Goal: Information Seeking & Learning: Learn about a topic

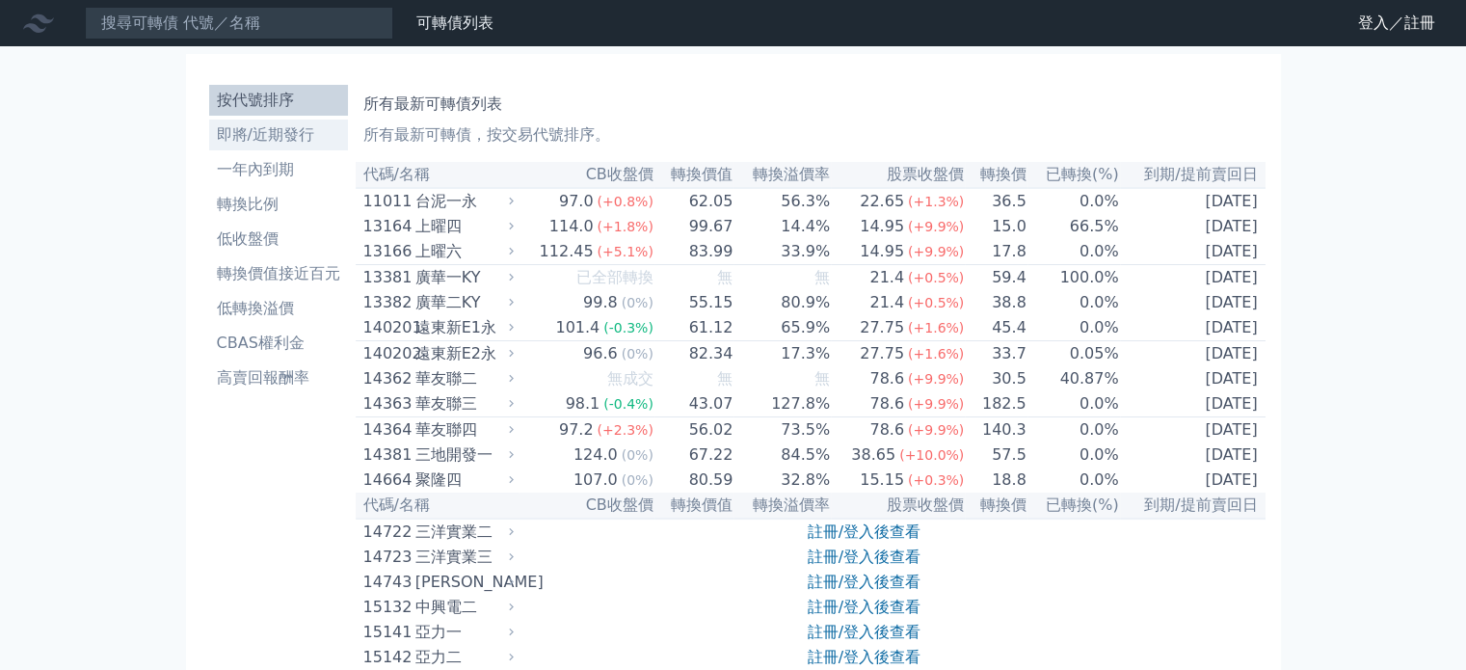
click at [285, 131] on li "即將/近期發行" at bounding box center [278, 134] width 139 height 23
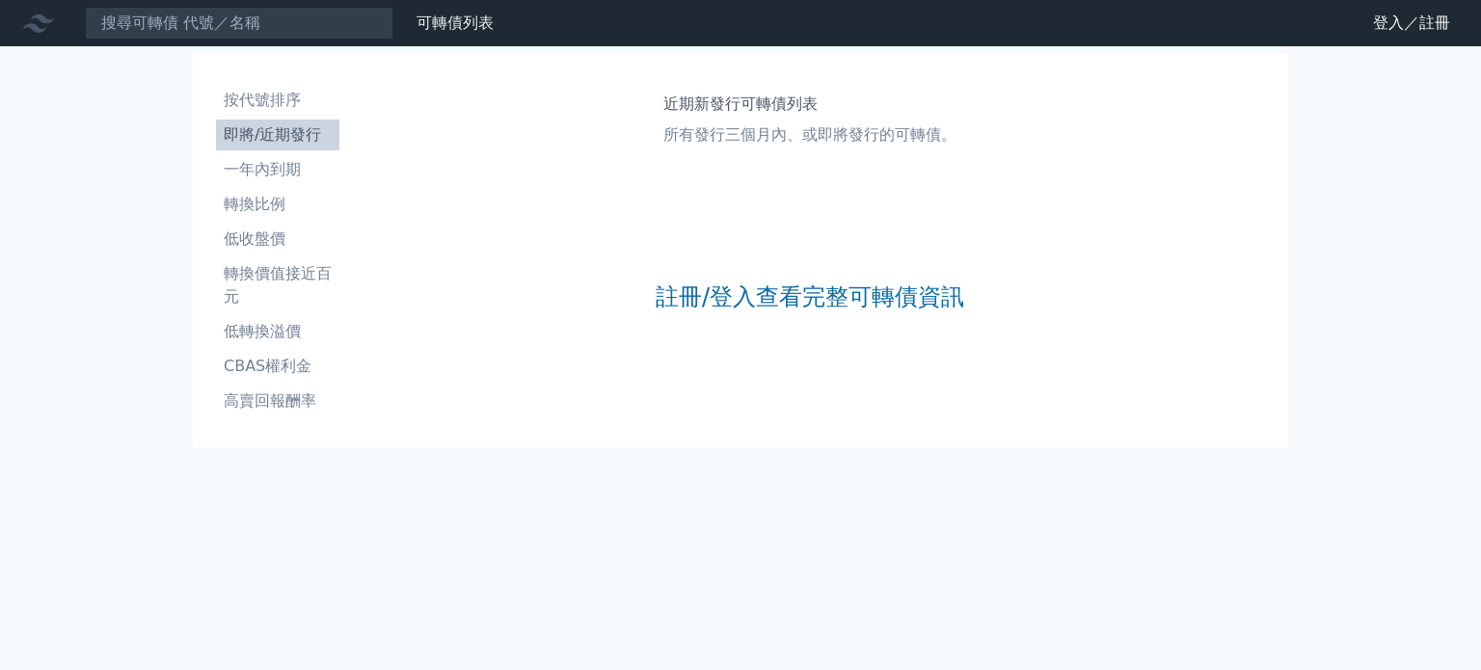
click at [865, 315] on div "註冊/登入查看完整可轉債資訊" at bounding box center [810, 297] width 309 height 255
click at [864, 292] on link "註冊/登入查看完整可轉債資訊" at bounding box center [810, 297] width 309 height 31
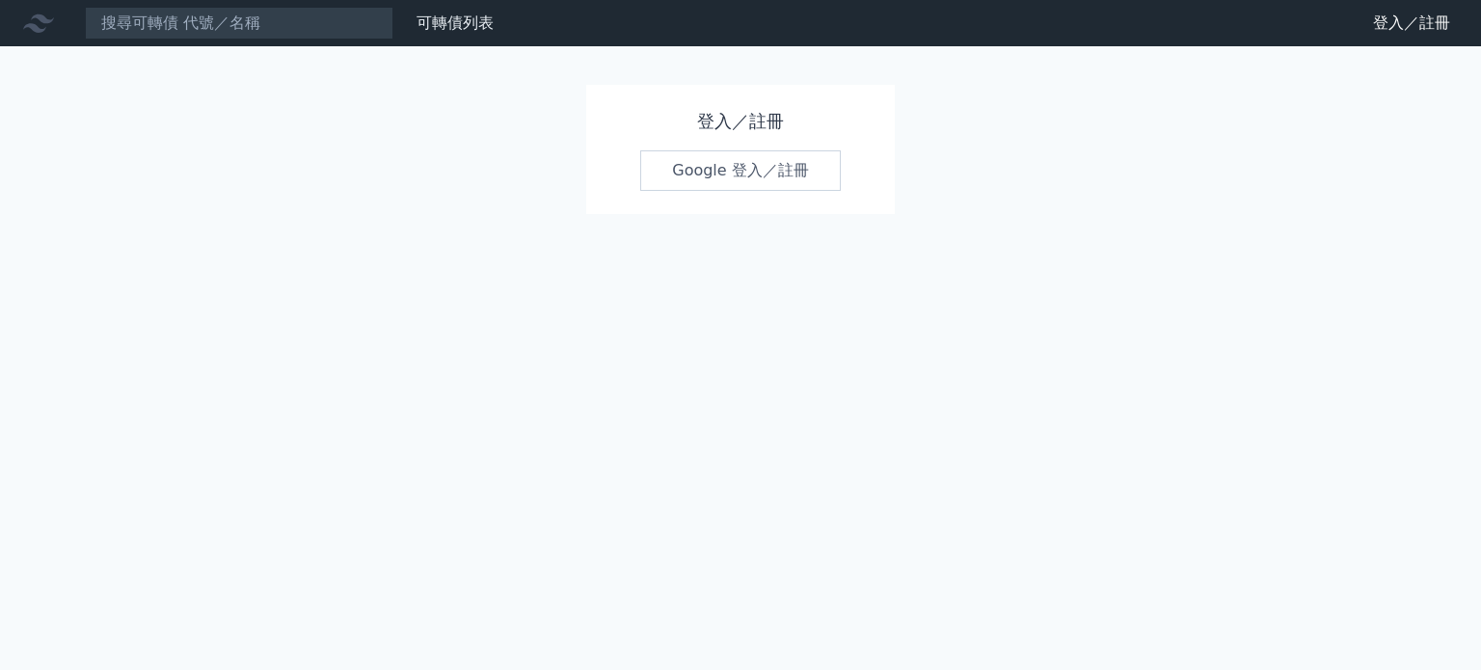
click at [767, 167] on link "Google 登入／註冊" at bounding box center [740, 170] width 201 height 40
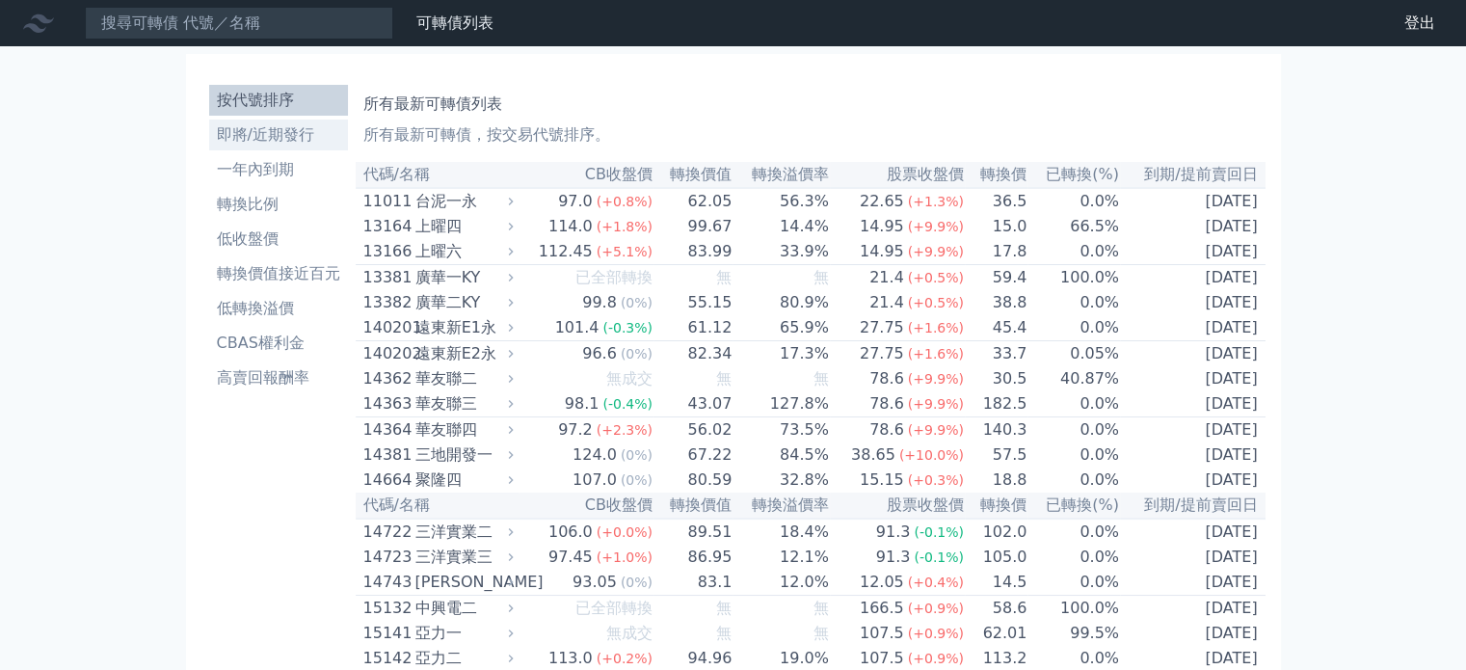
click at [285, 123] on li "即將/近期發行" at bounding box center [278, 134] width 139 height 23
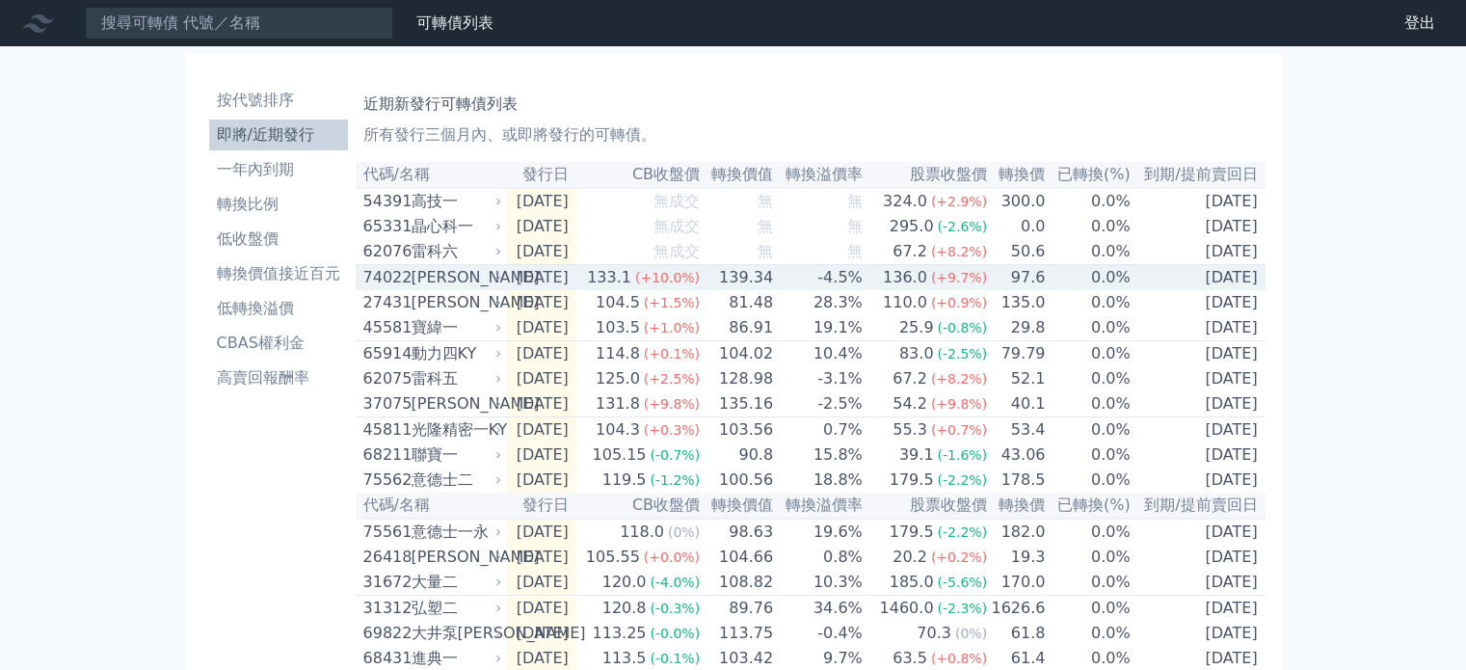
click at [814, 291] on td "-4.5%" at bounding box center [819, 278] width 90 height 26
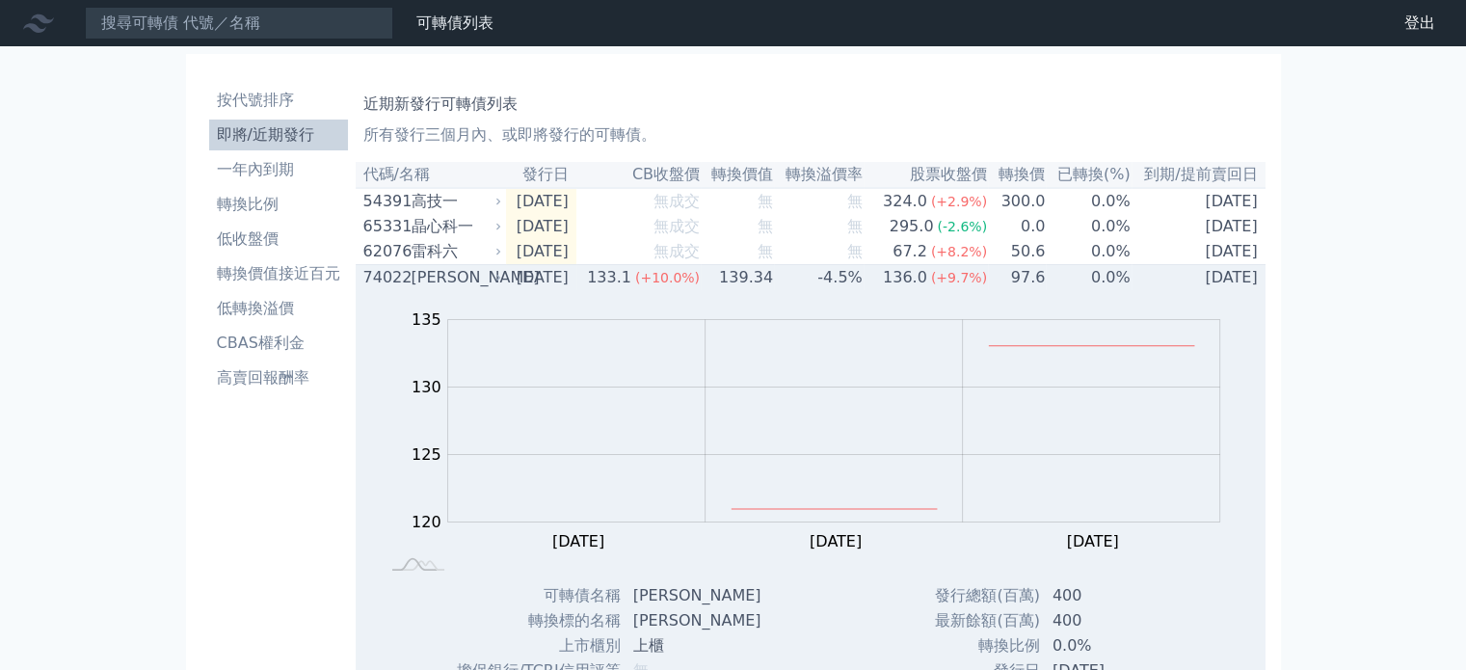
click at [815, 291] on td "-4.5%" at bounding box center [819, 278] width 90 height 26
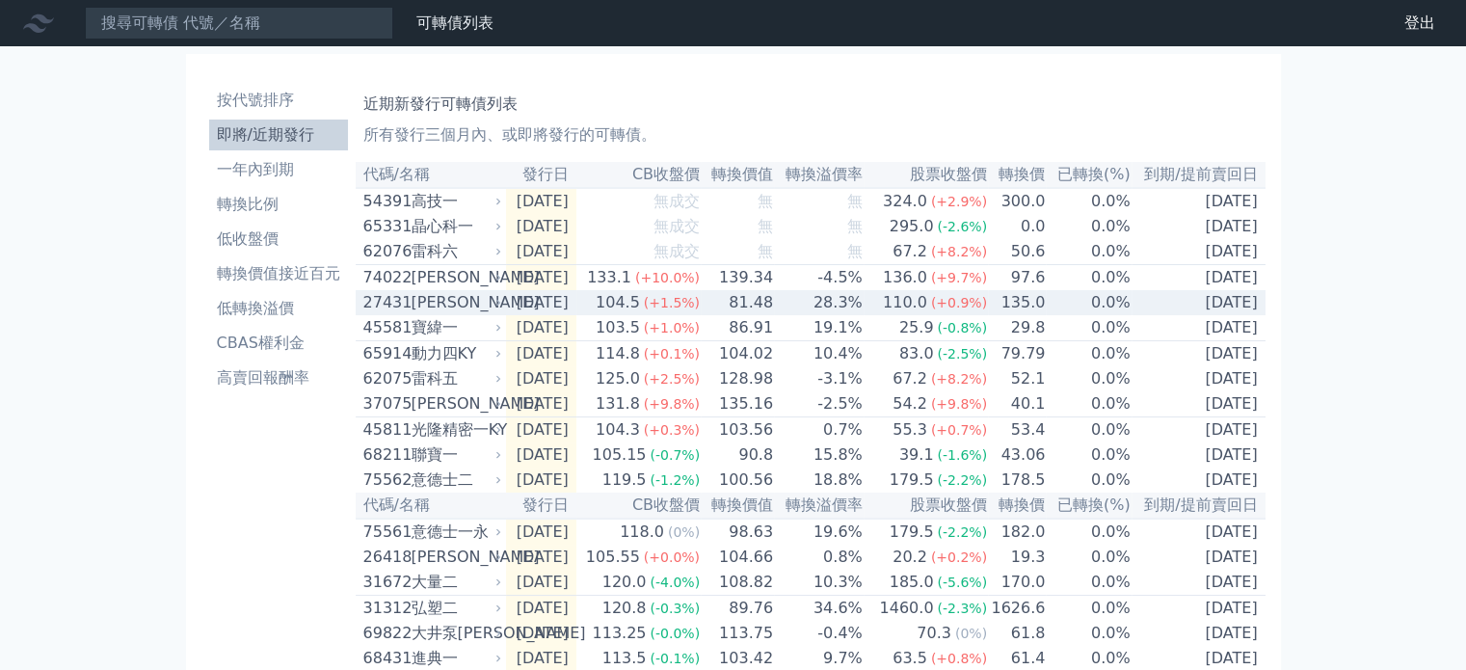
click at [700, 310] on span "(+1.5%)" at bounding box center [672, 302] width 56 height 15
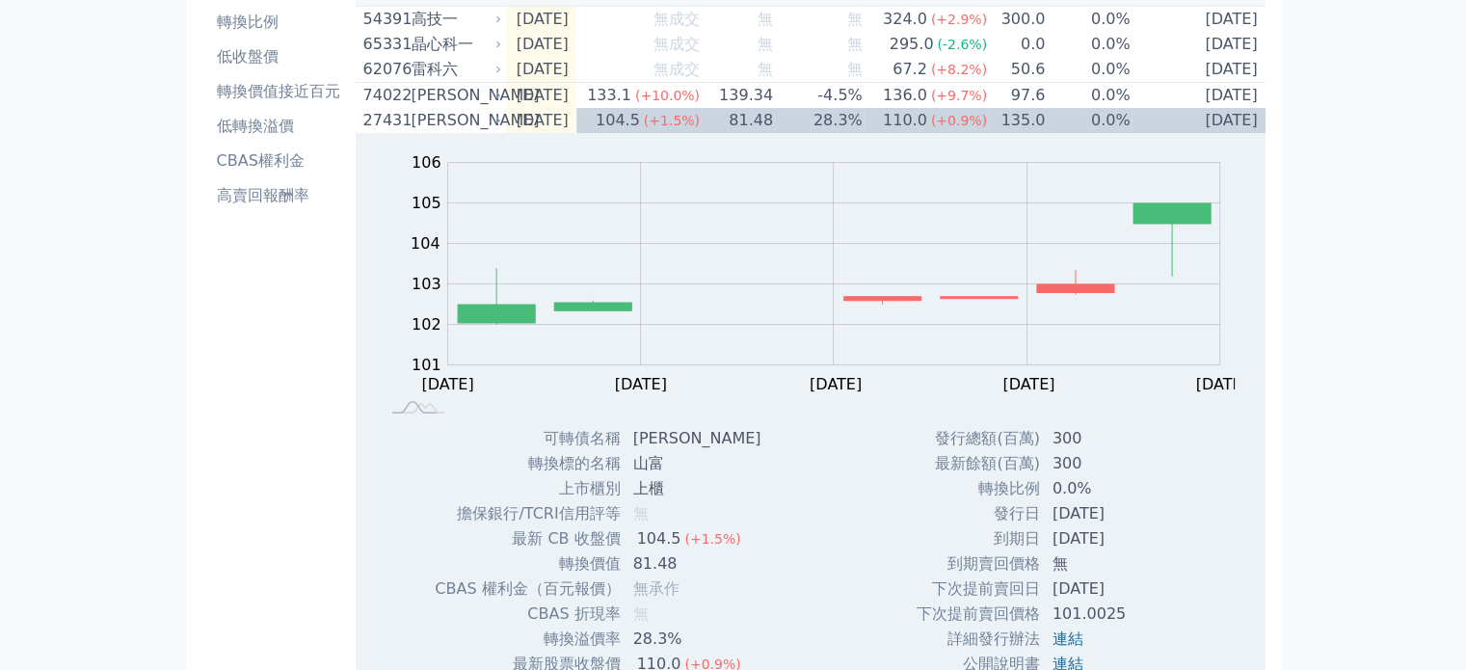
scroll to position [193, 0]
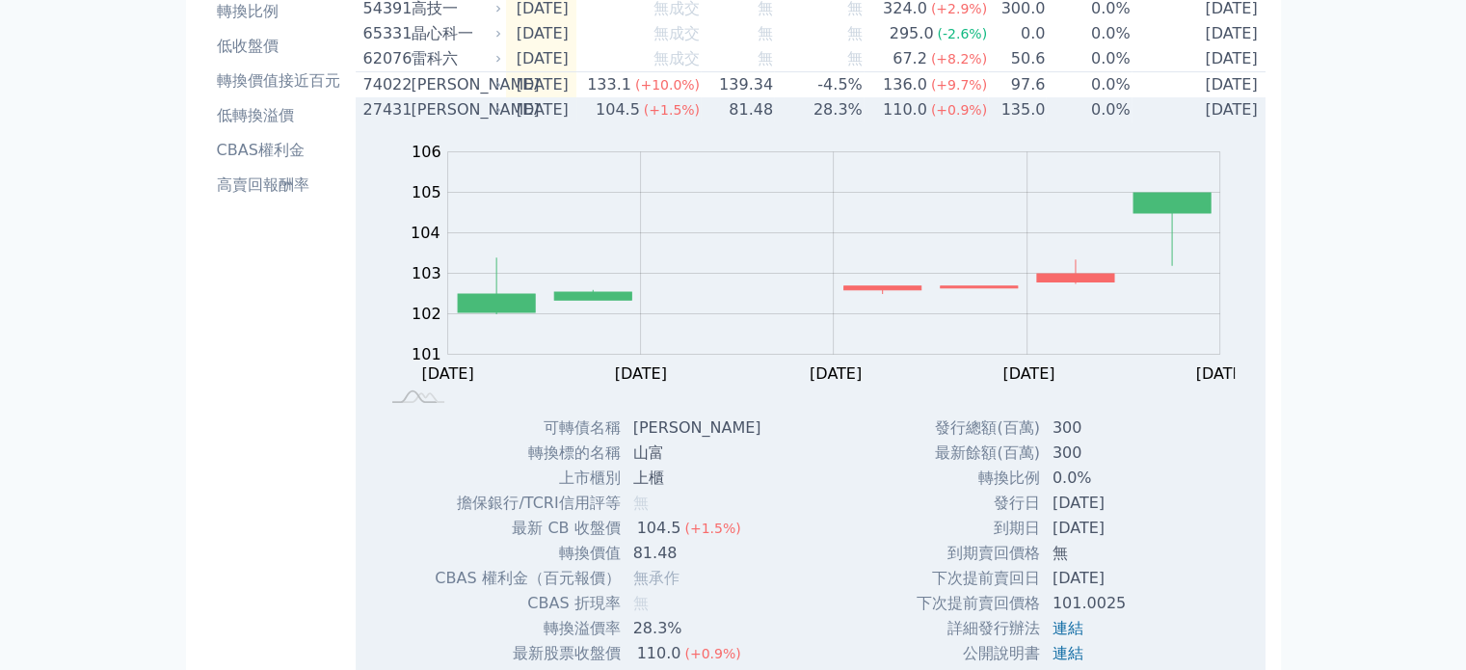
click at [822, 119] on td "28.3%" at bounding box center [819, 109] width 90 height 25
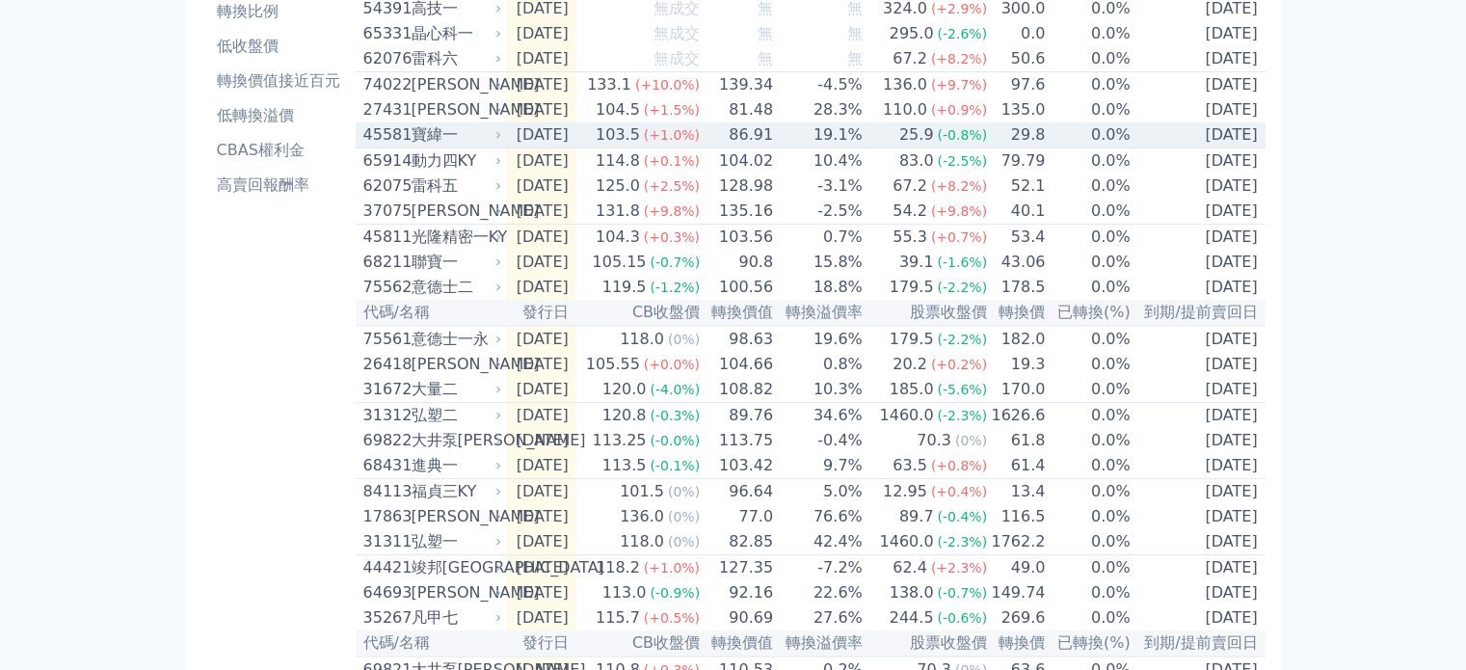
click at [759, 140] on td "86.91" at bounding box center [737, 135] width 73 height 26
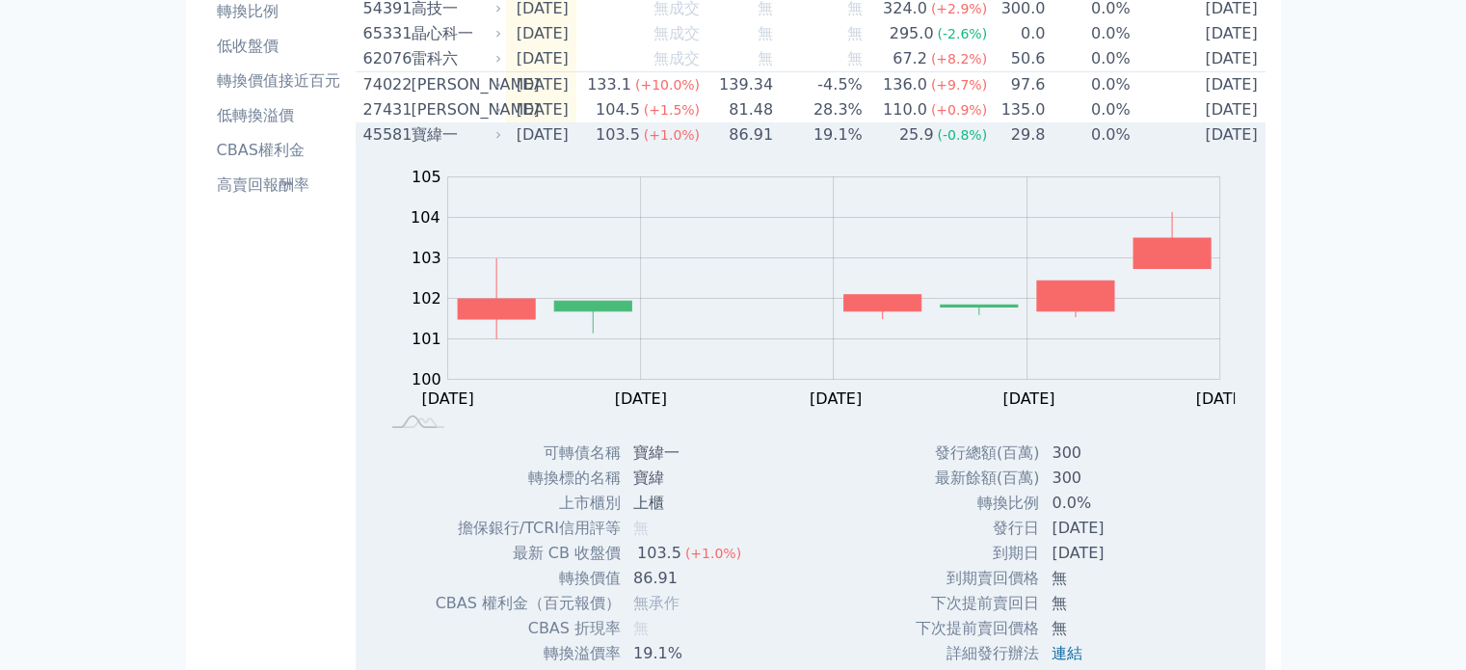
click at [759, 140] on td "86.91" at bounding box center [737, 134] width 73 height 25
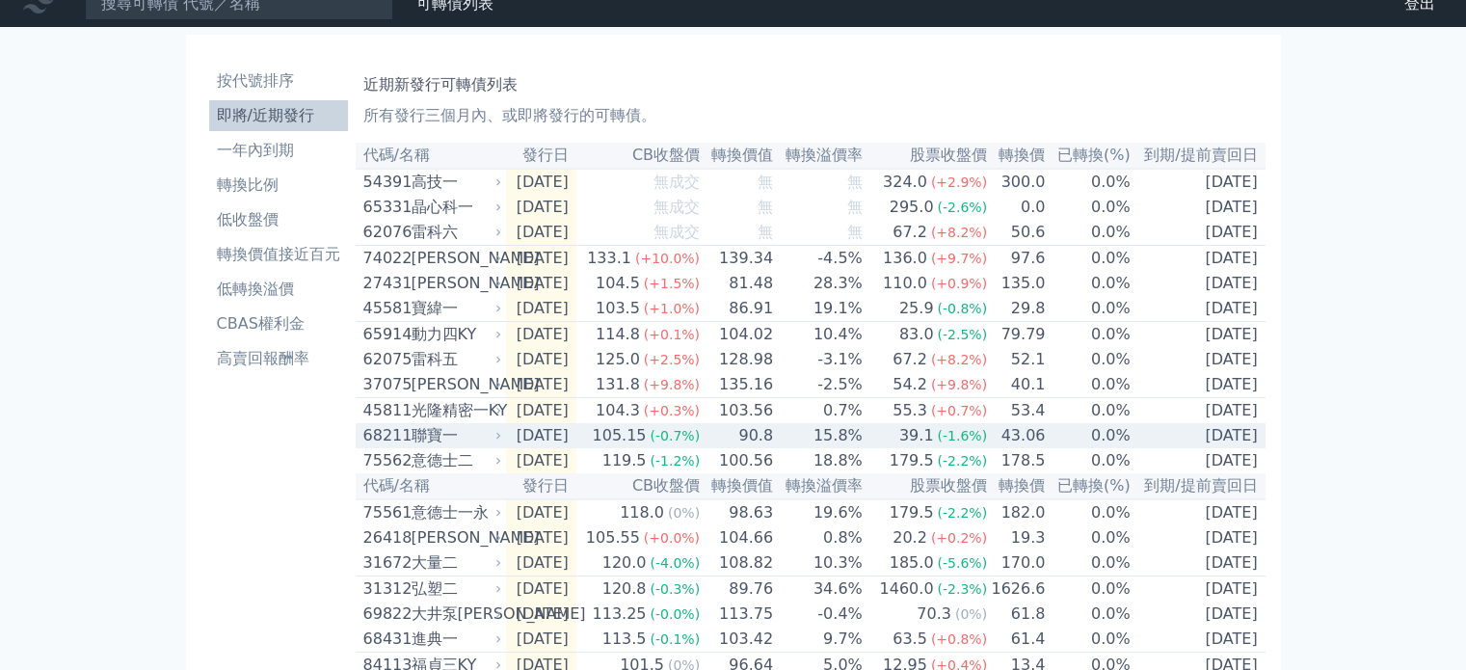
scroll to position [0, 0]
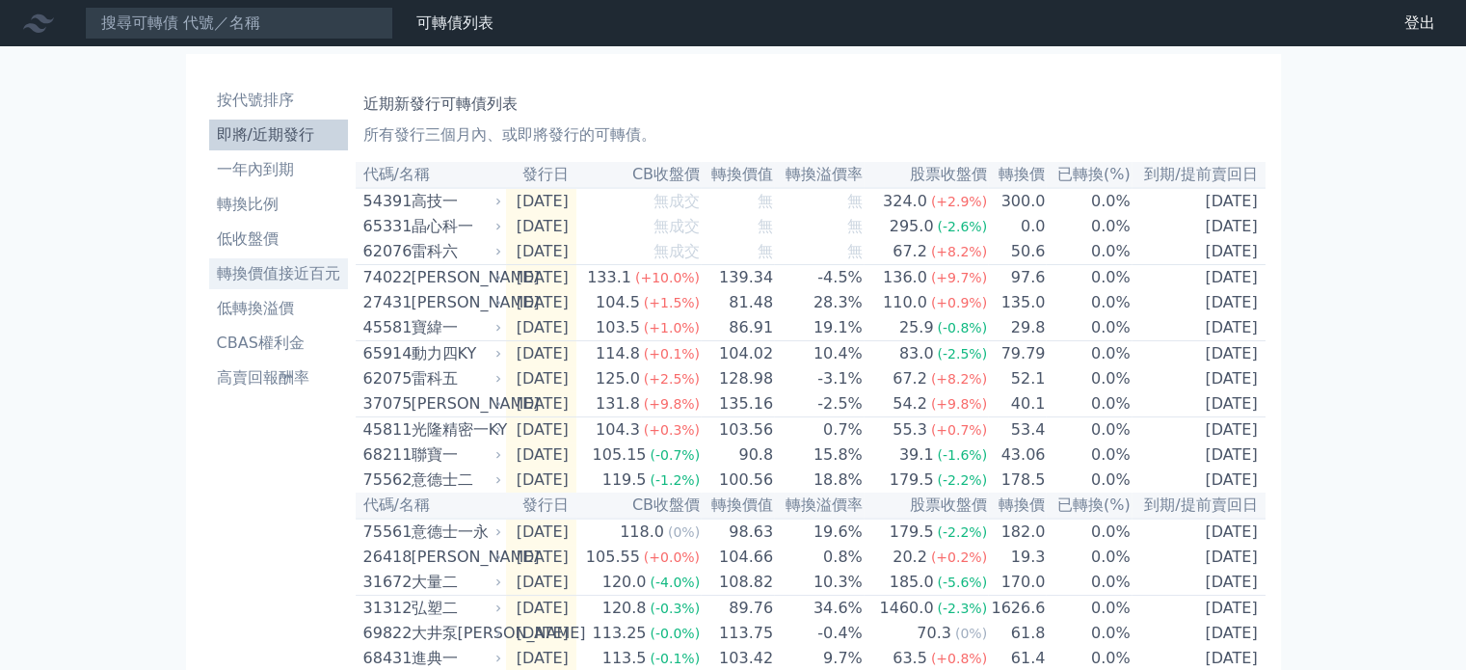
click at [328, 271] on li "轉換價值接近百元" at bounding box center [278, 273] width 139 height 23
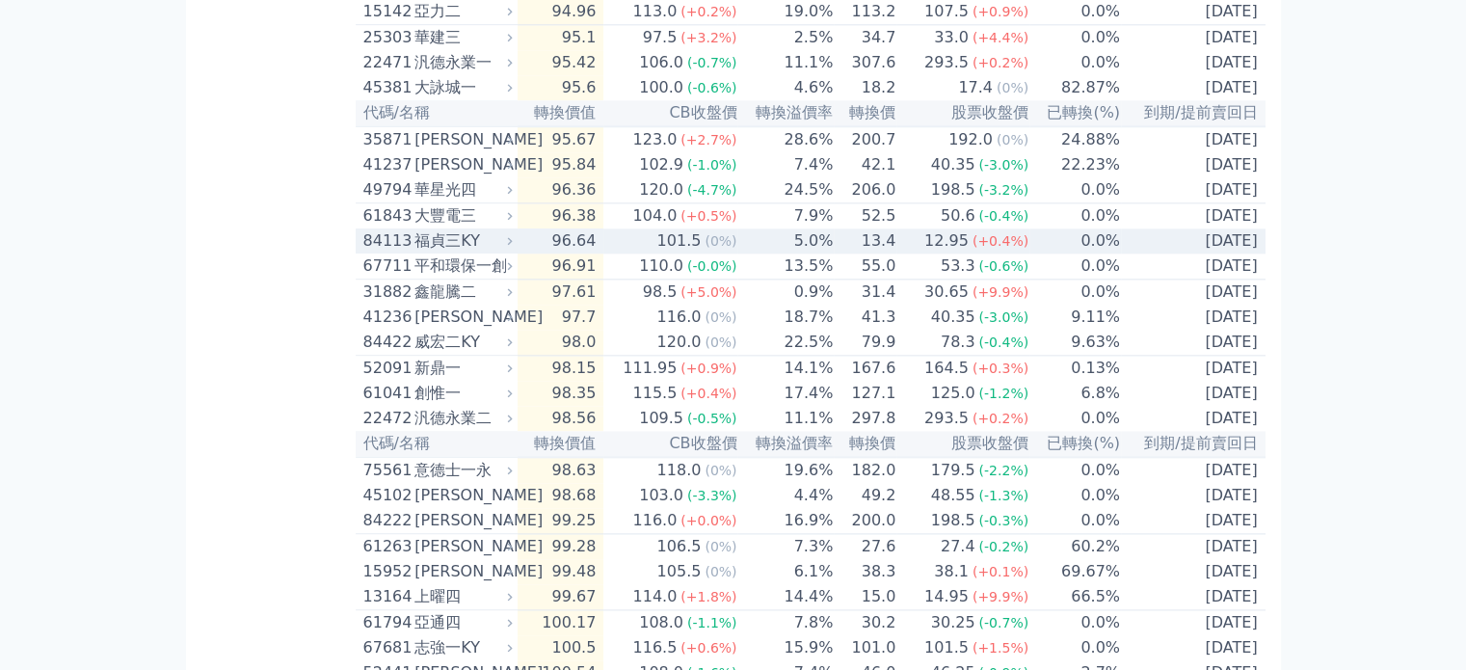
scroll to position [2410, 0]
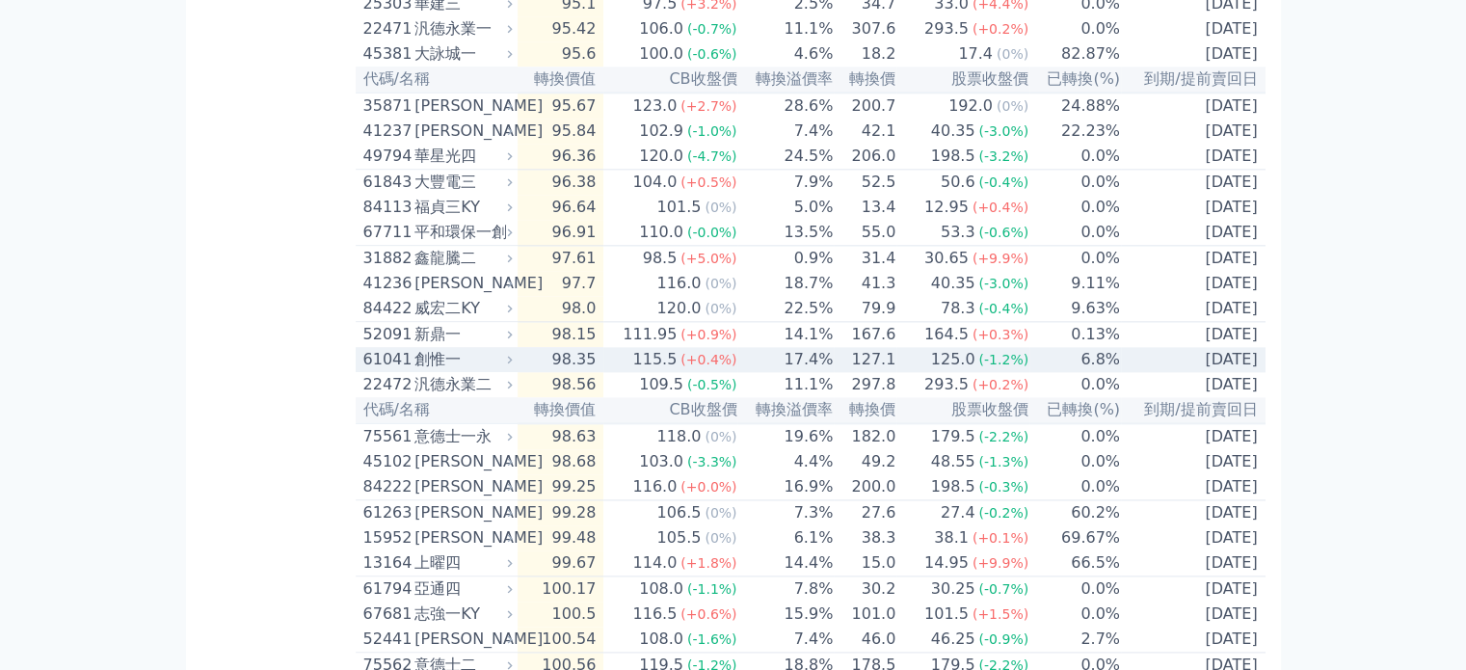
click at [791, 372] on td "17.4%" at bounding box center [786, 359] width 96 height 25
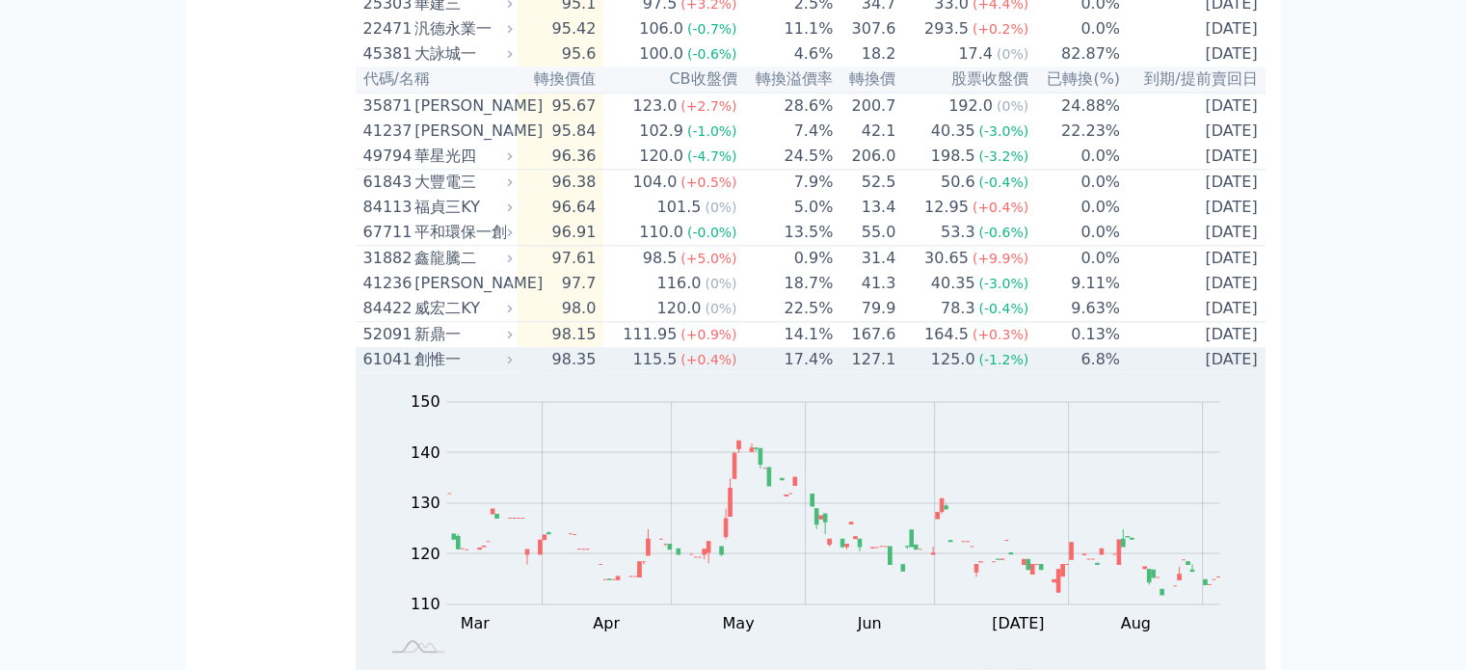
scroll to position [2603, 0]
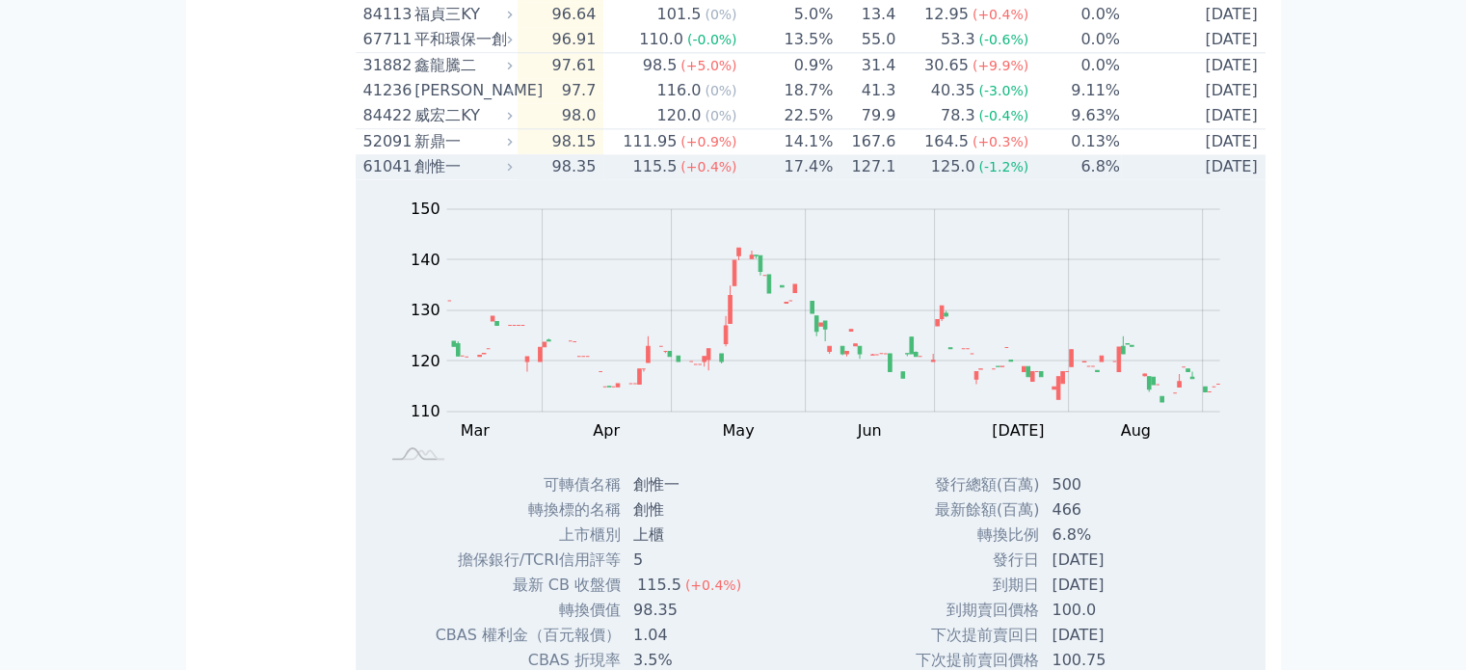
click at [767, 179] on td "17.4%" at bounding box center [786, 166] width 96 height 25
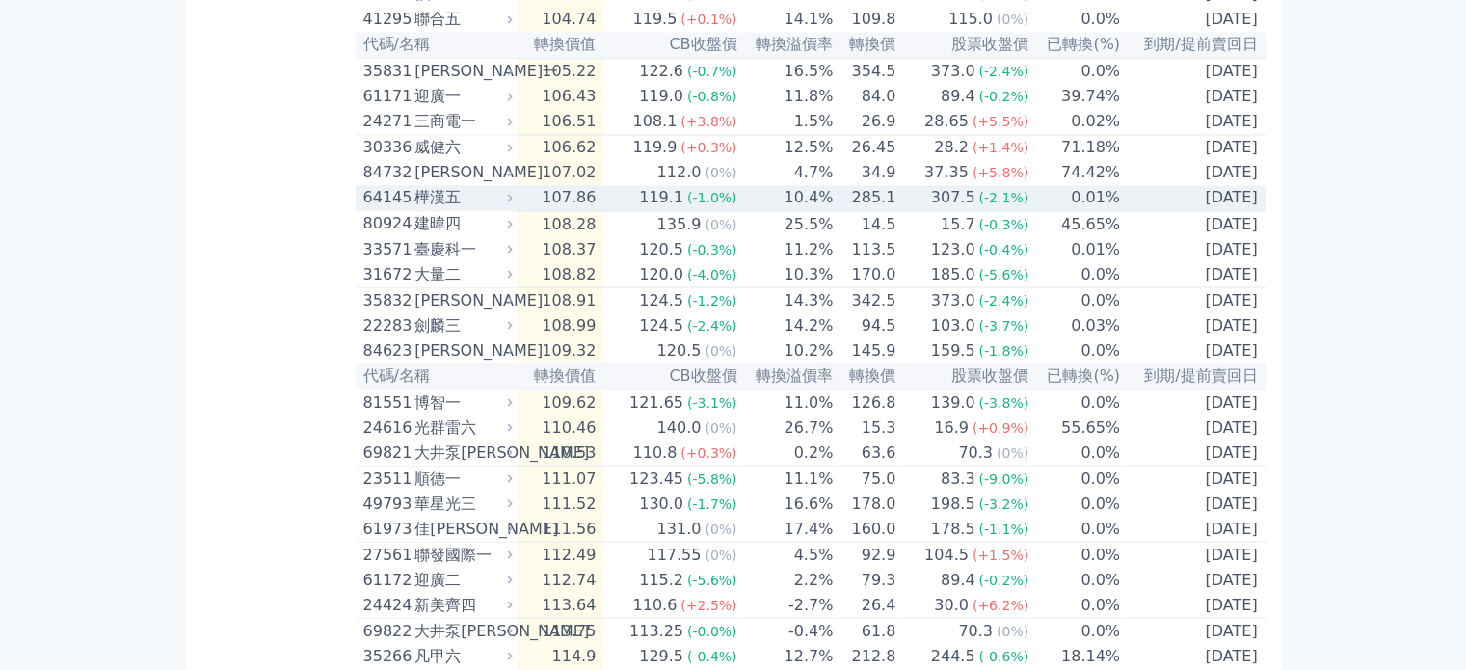
scroll to position [3471, 0]
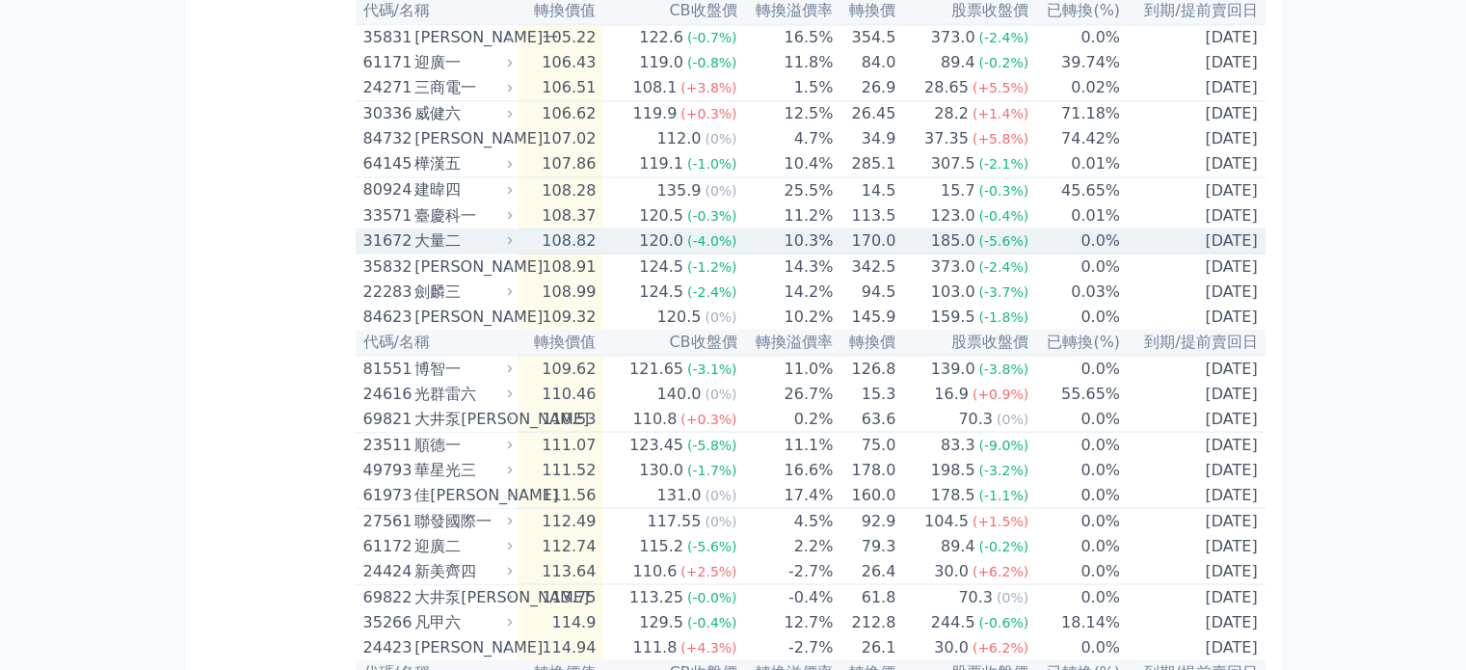
click at [766, 254] on td "10.3%" at bounding box center [786, 241] width 96 height 26
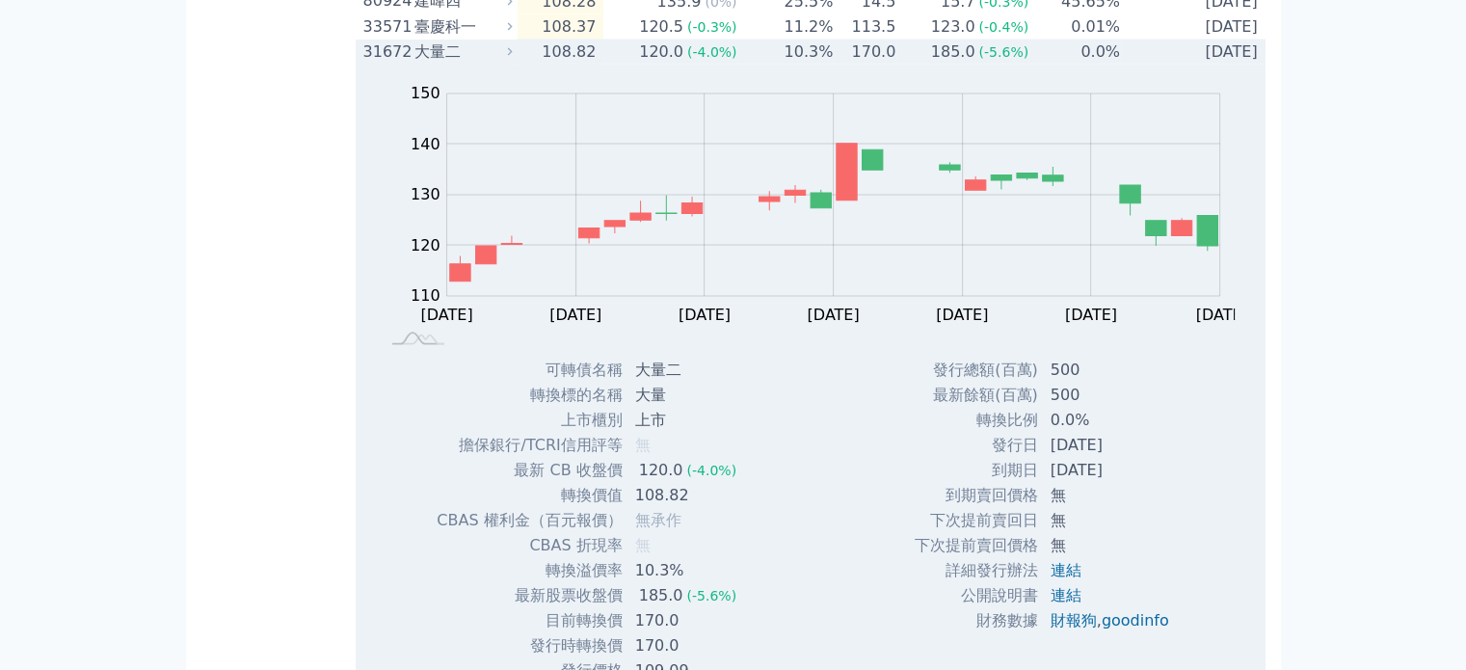
scroll to position [3664, 0]
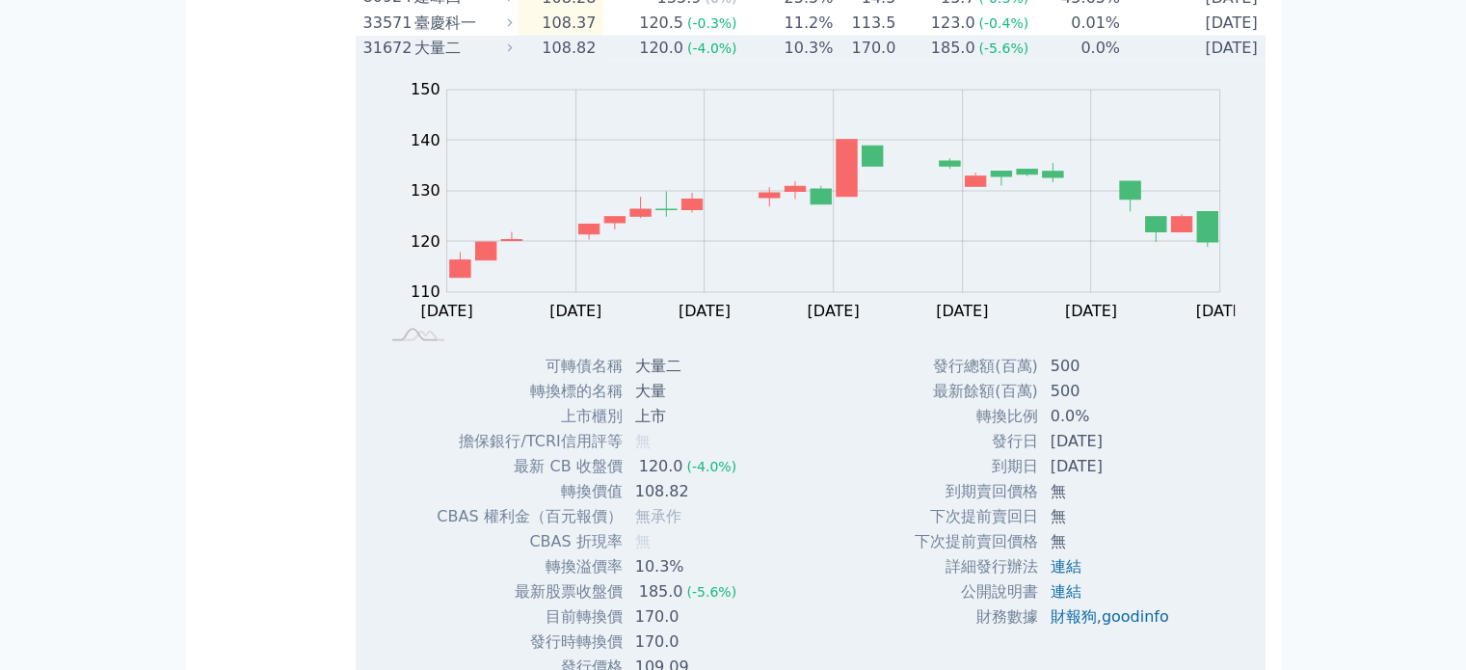
click at [717, 55] on span "(-4.0%)" at bounding box center [712, 47] width 50 height 15
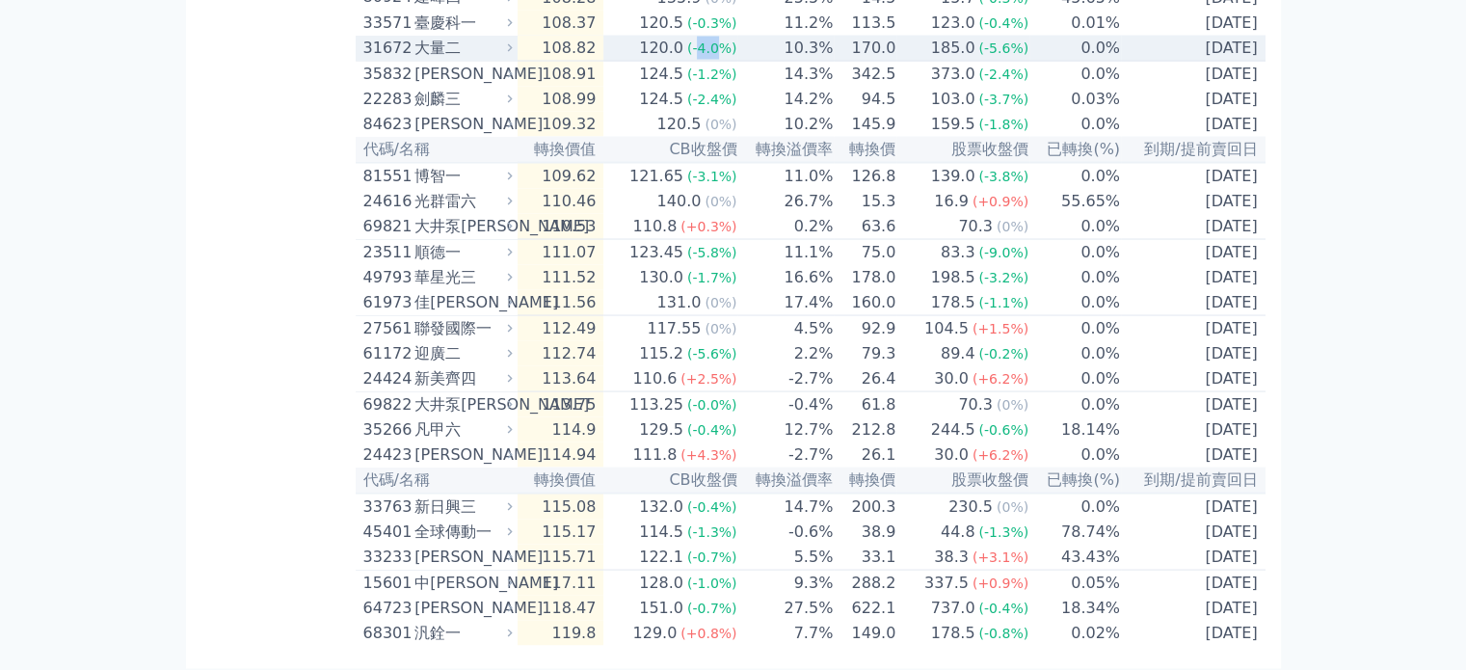
click at [717, 55] on span "(-4.0%)" at bounding box center [712, 47] width 50 height 15
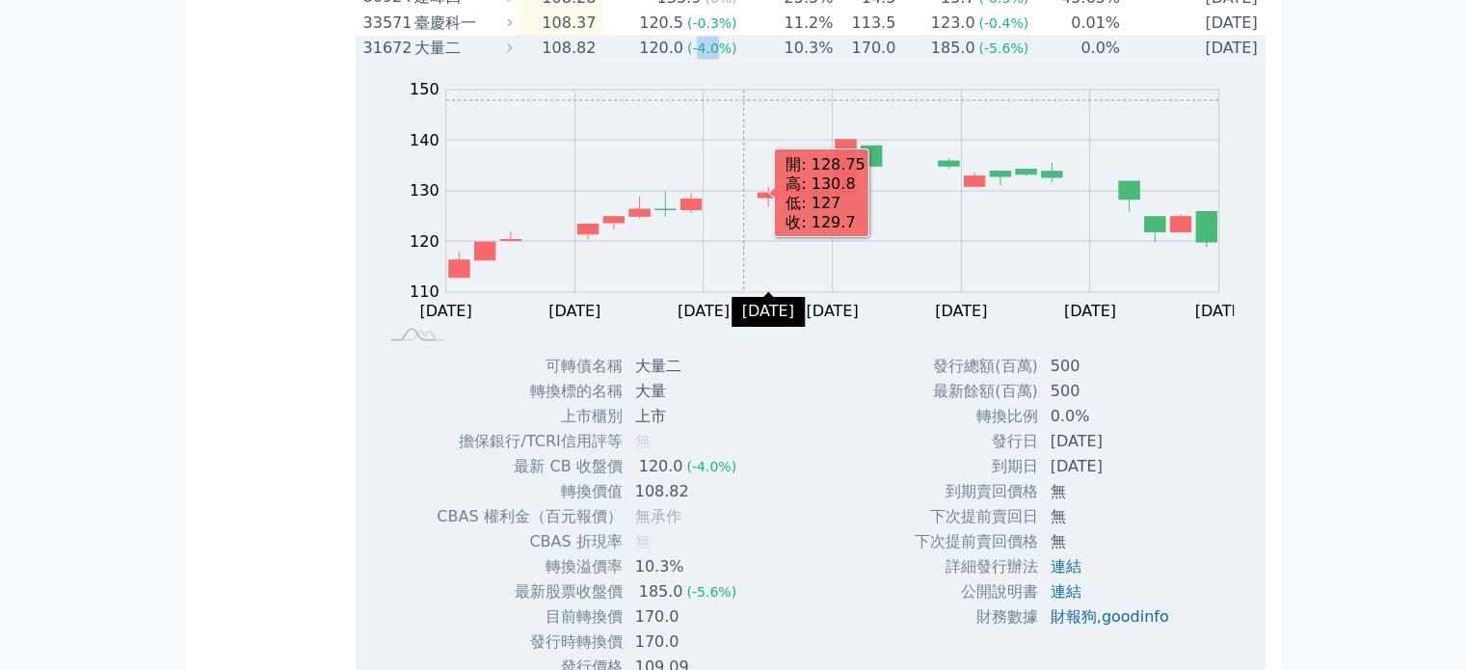
scroll to position [3953, 0]
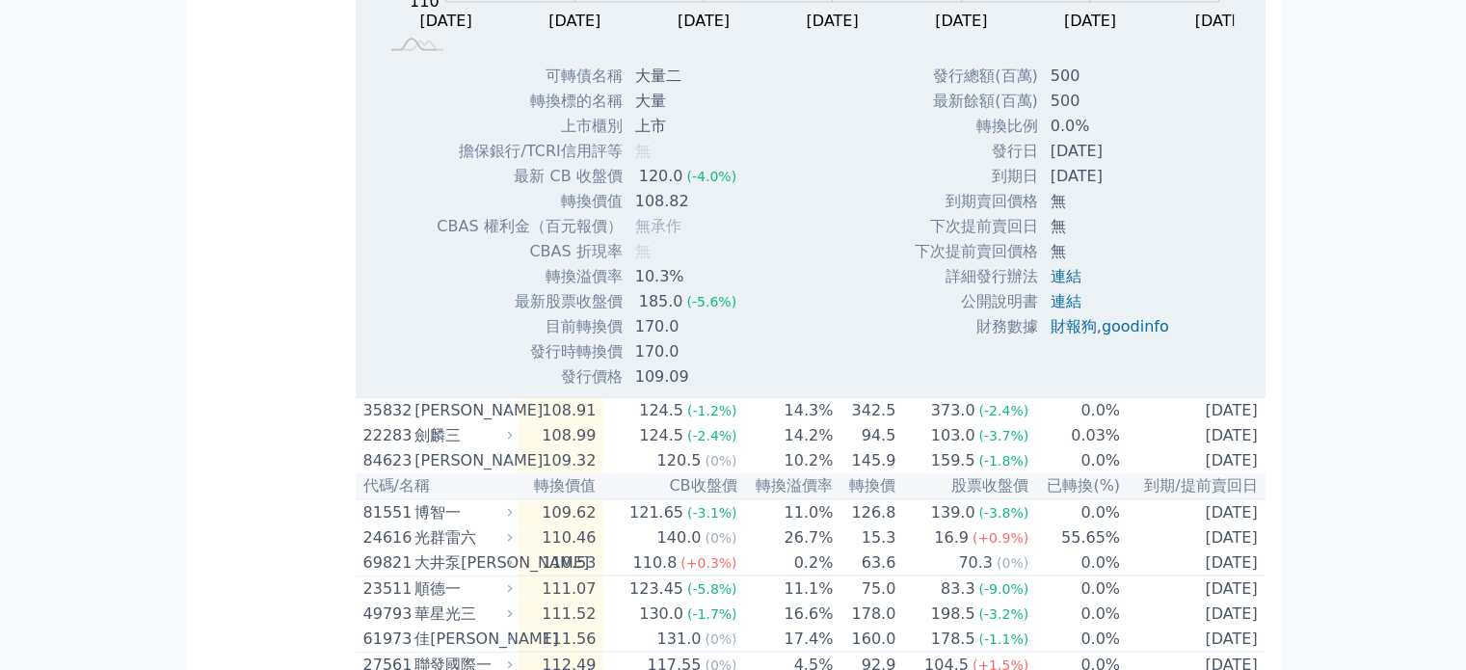
click at [462, 139] on td "上市櫃別" at bounding box center [529, 126] width 187 height 25
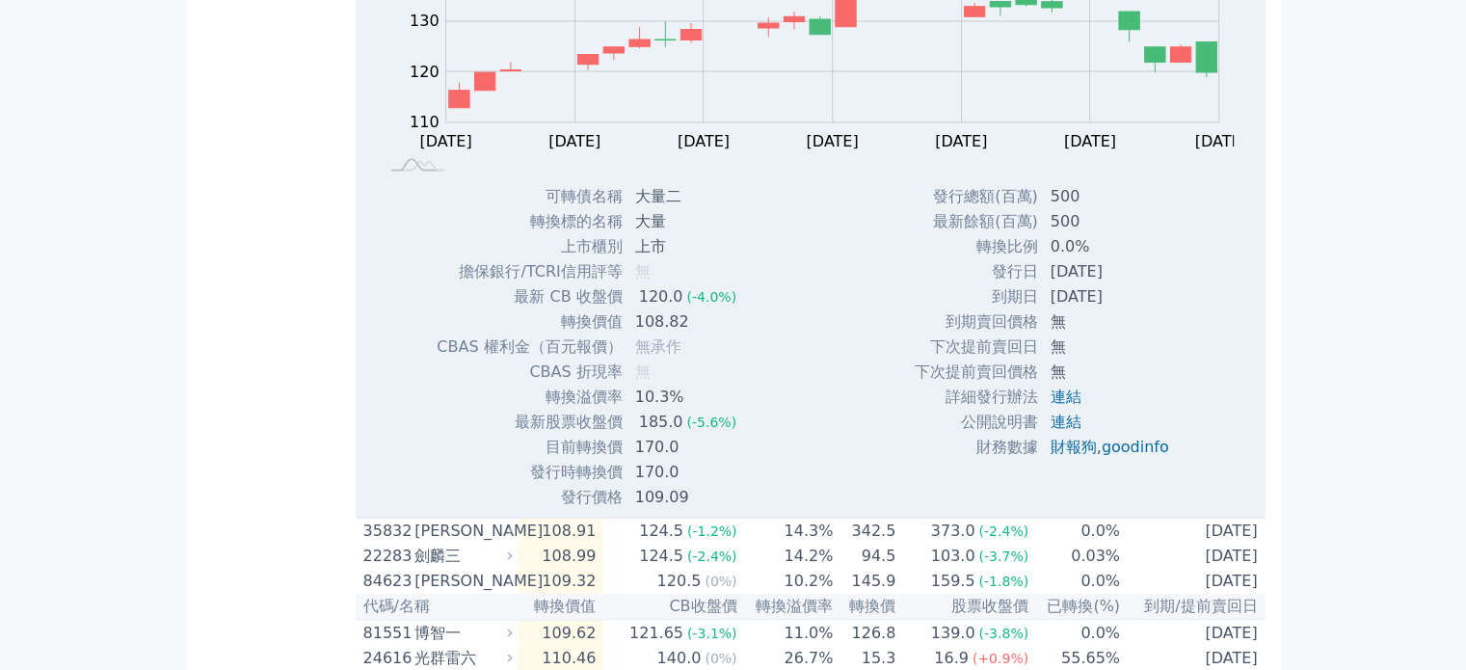
scroll to position [3760, 0]
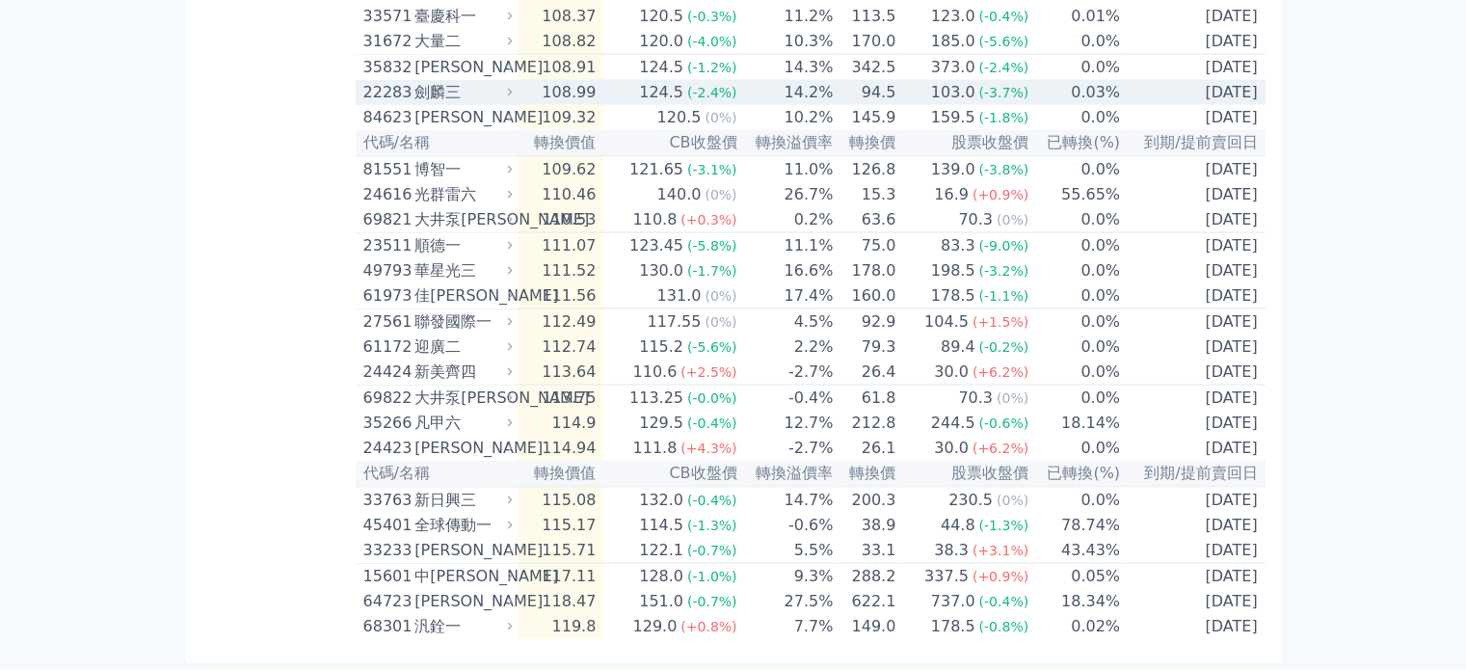
click at [771, 105] on td "14.2%" at bounding box center [786, 92] width 96 height 25
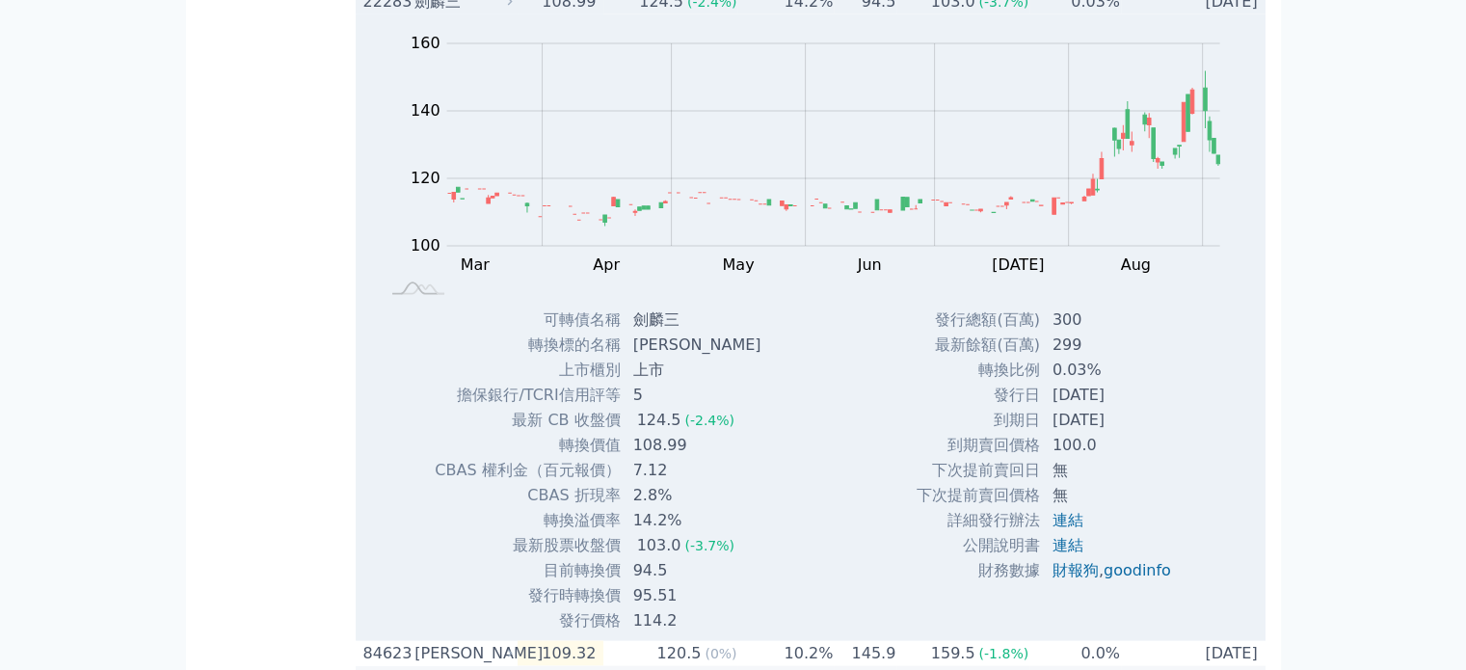
click at [771, 14] on td "14.2%" at bounding box center [786, 1] width 96 height 25
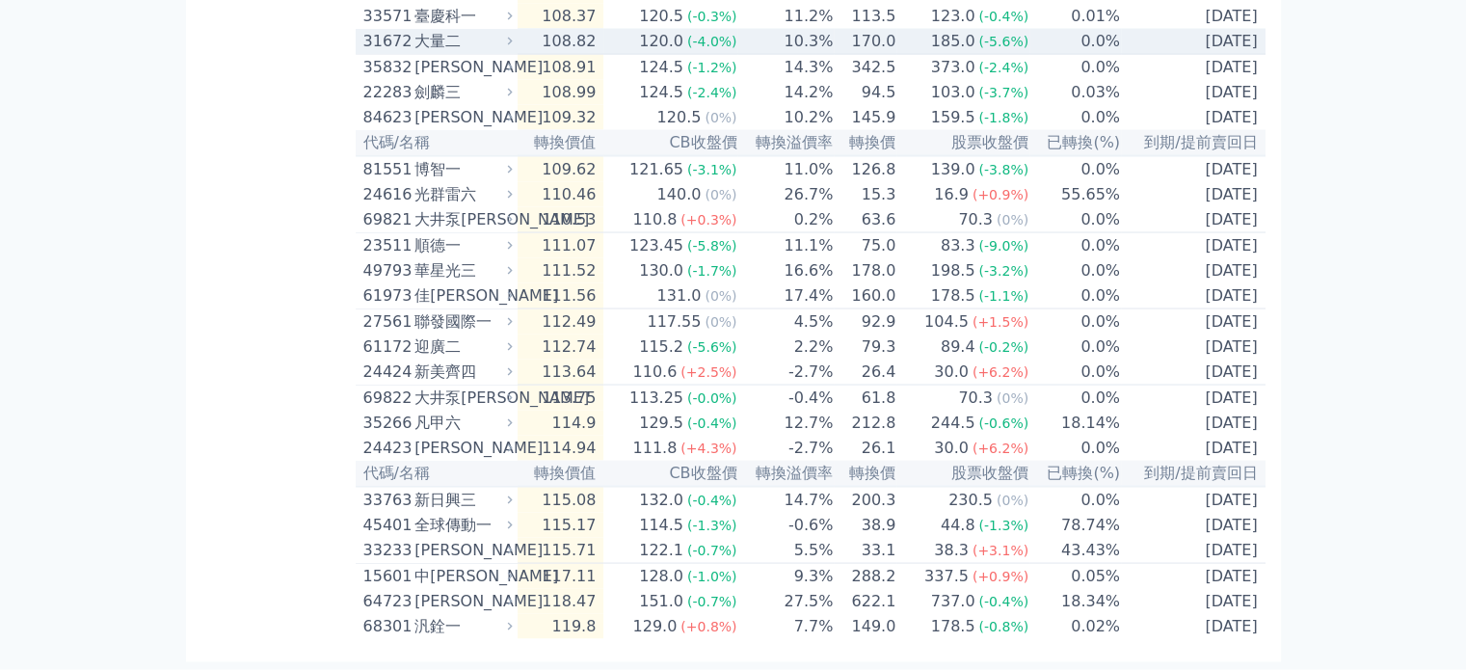
click at [722, 49] on span "(-4.0%)" at bounding box center [712, 41] width 50 height 15
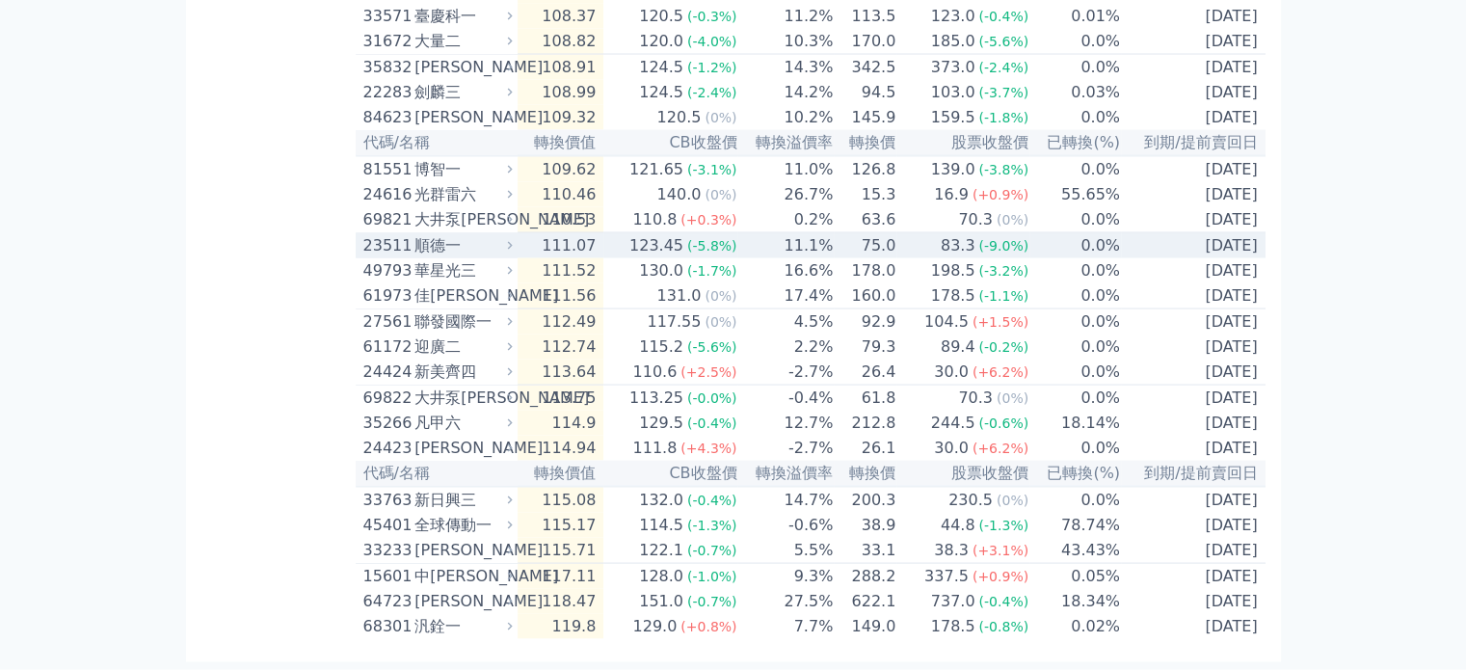
scroll to position [3856, 0]
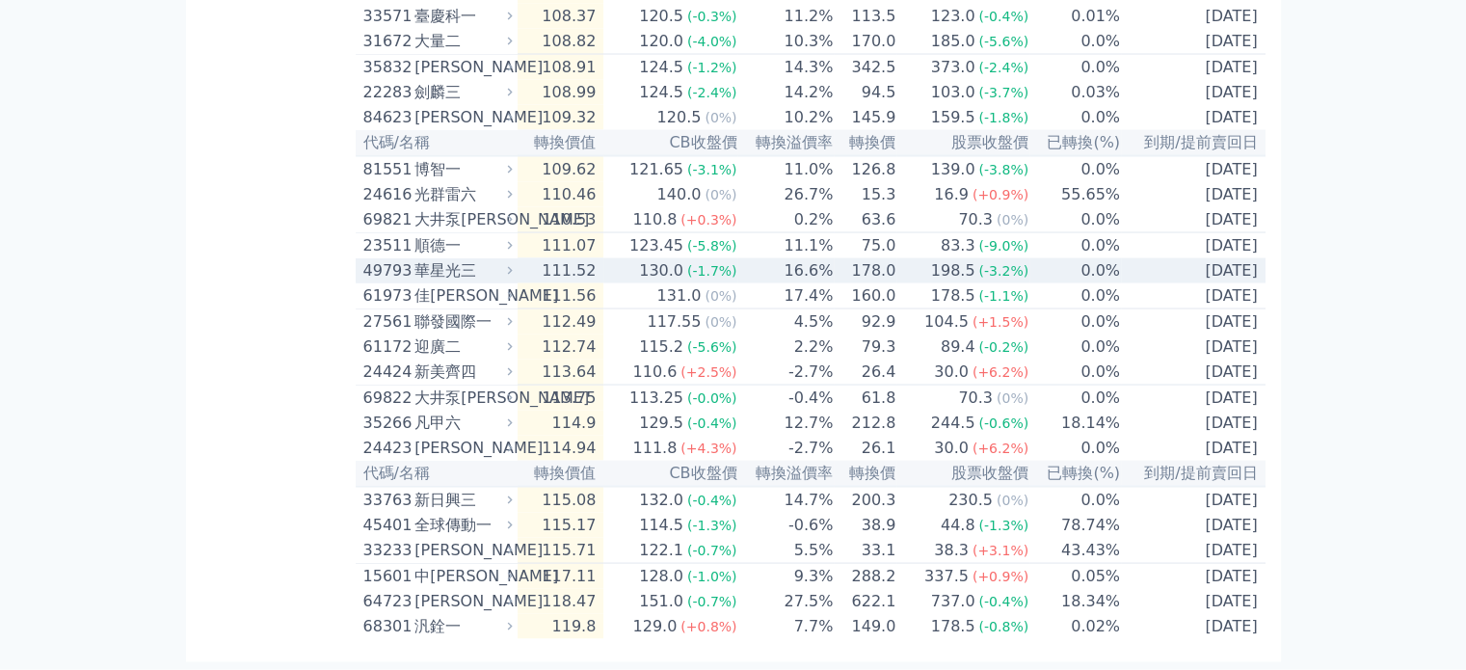
click at [747, 283] on td "16.6%" at bounding box center [786, 270] width 96 height 25
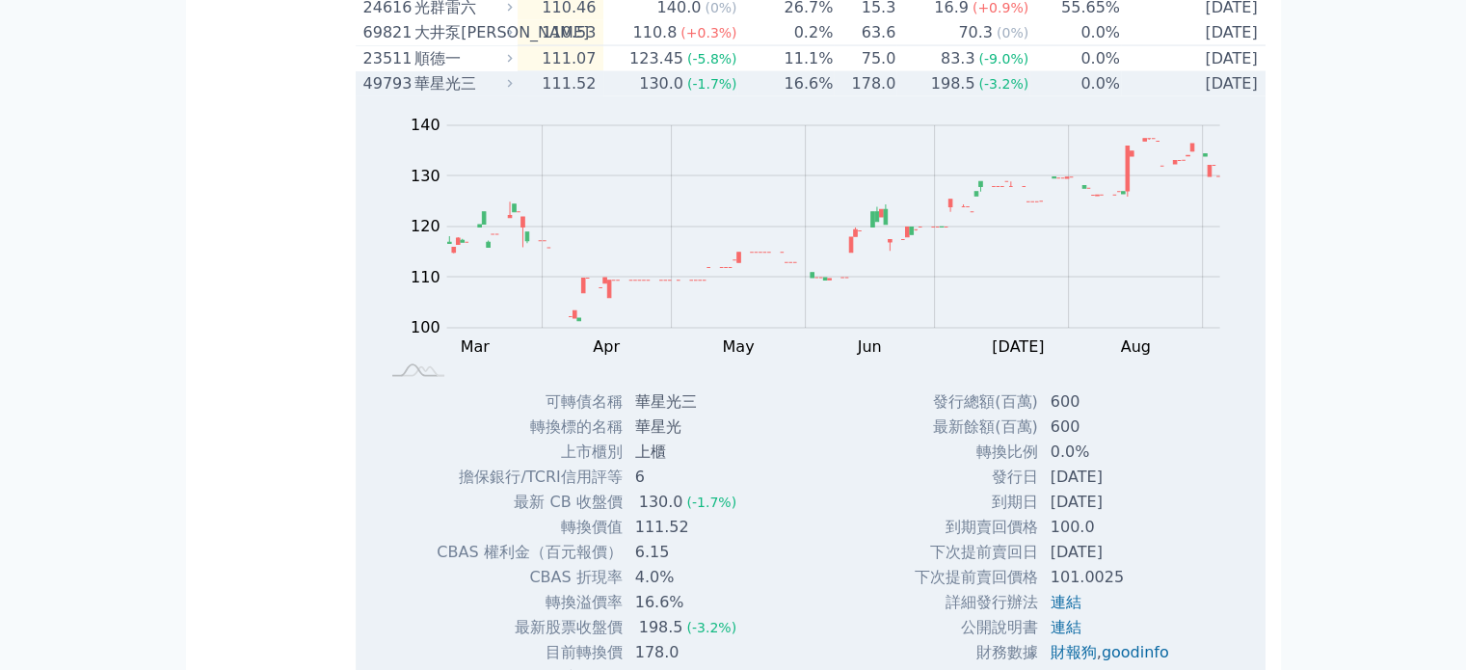
click at [747, 96] on td "16.6%" at bounding box center [786, 83] width 96 height 25
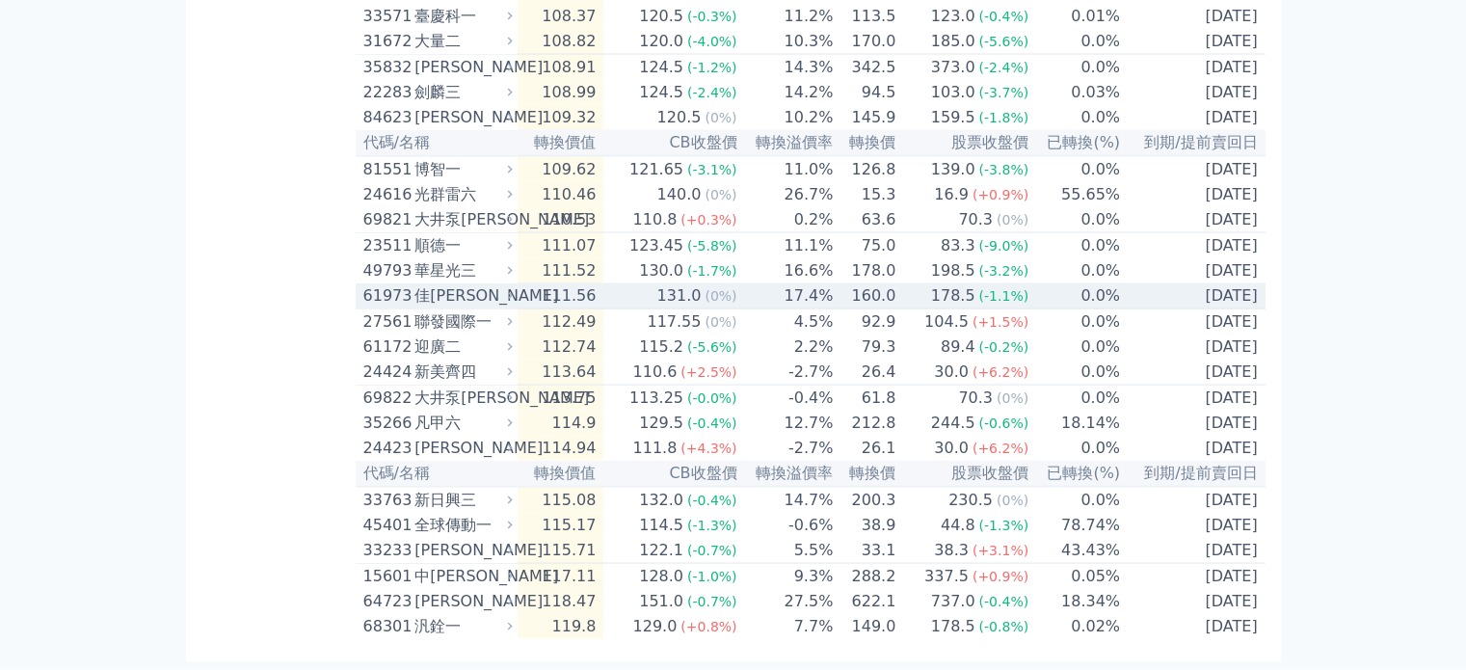
click at [749, 309] on td "17.4%" at bounding box center [786, 296] width 96 height 26
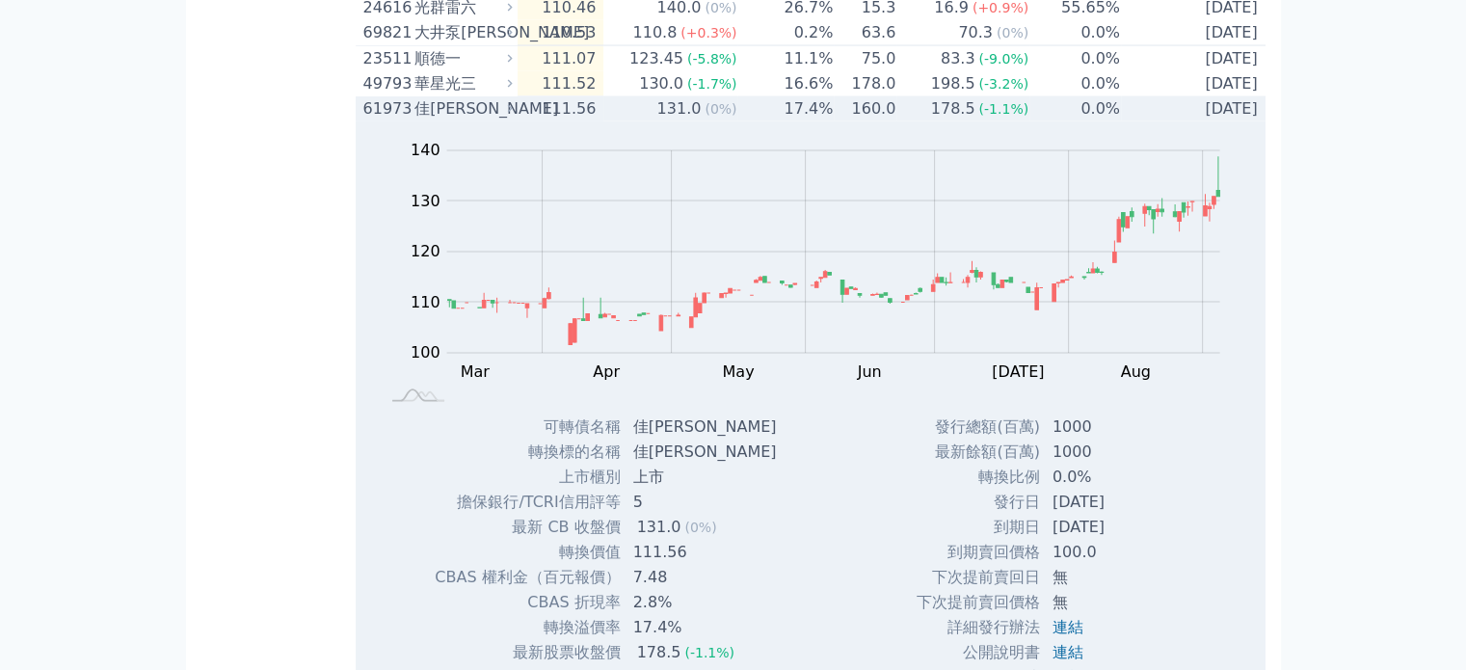
click at [749, 121] on td "17.4%" at bounding box center [786, 108] width 96 height 25
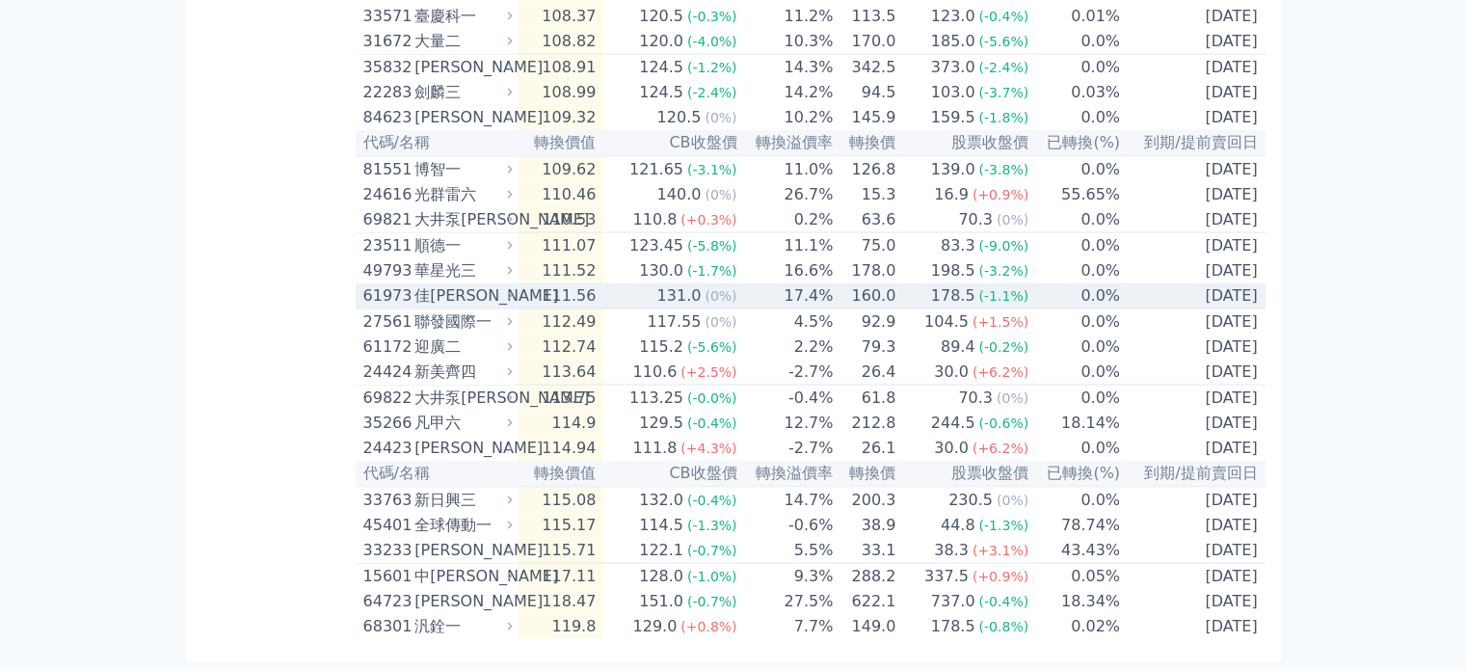
click at [744, 309] on td "17.4%" at bounding box center [786, 296] width 96 height 26
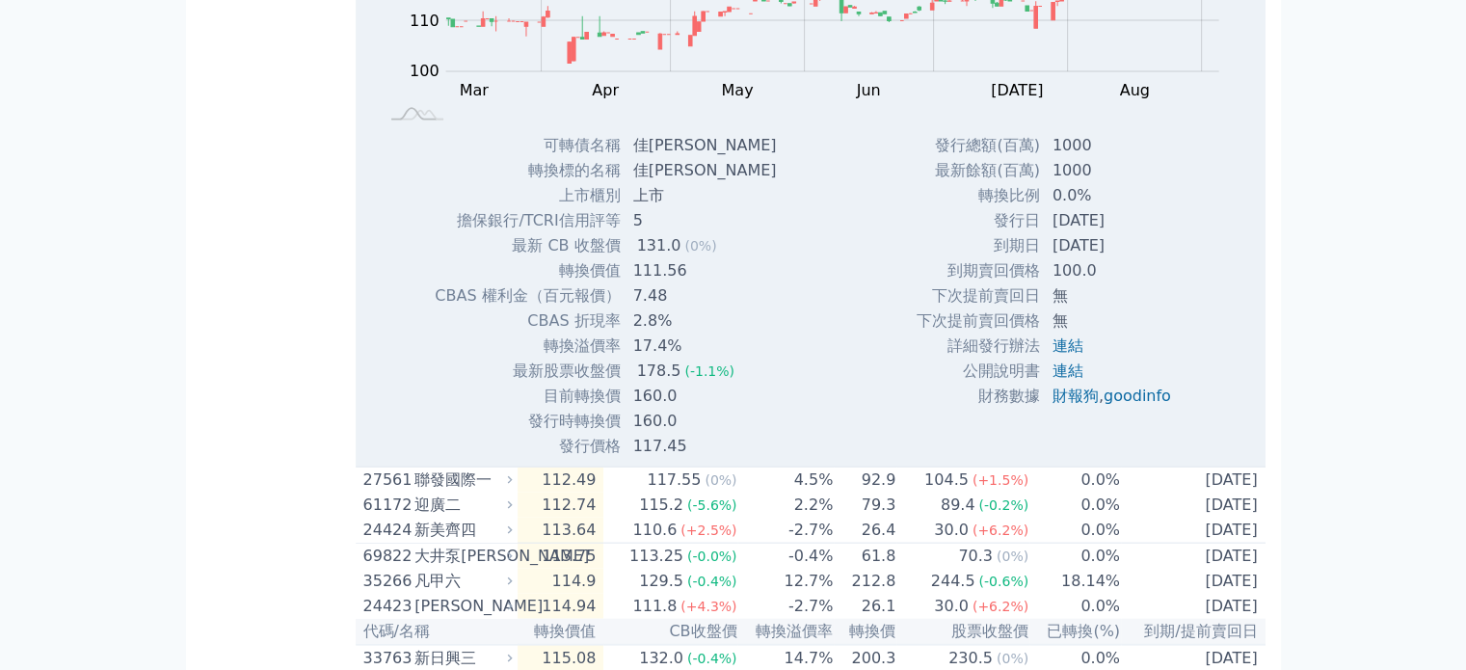
scroll to position [4242, 0]
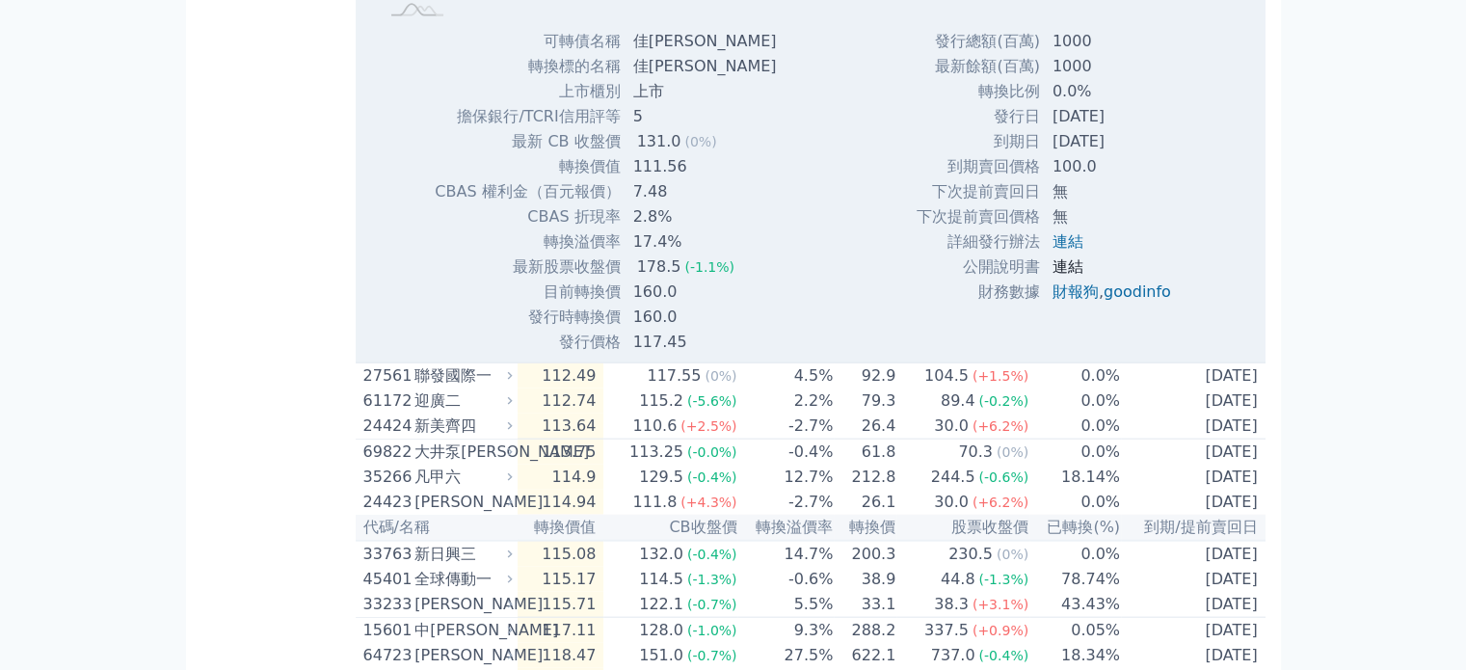
click at [1059, 276] on link "連結" at bounding box center [1068, 266] width 31 height 18
